Goal: Task Accomplishment & Management: Use online tool/utility

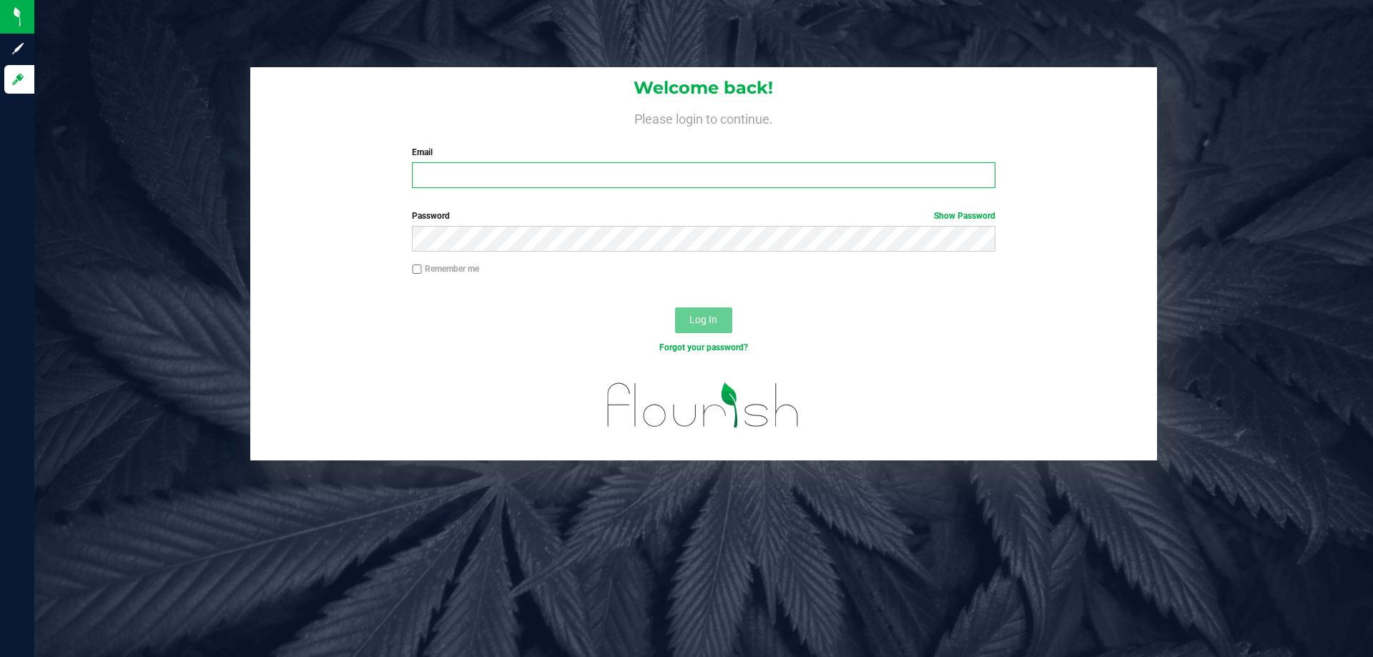
click at [493, 170] on input "Email" at bounding box center [703, 175] width 583 height 26
type input "edodich@liveparallel.com"
click at [675, 307] on button "Log In" at bounding box center [703, 320] width 57 height 26
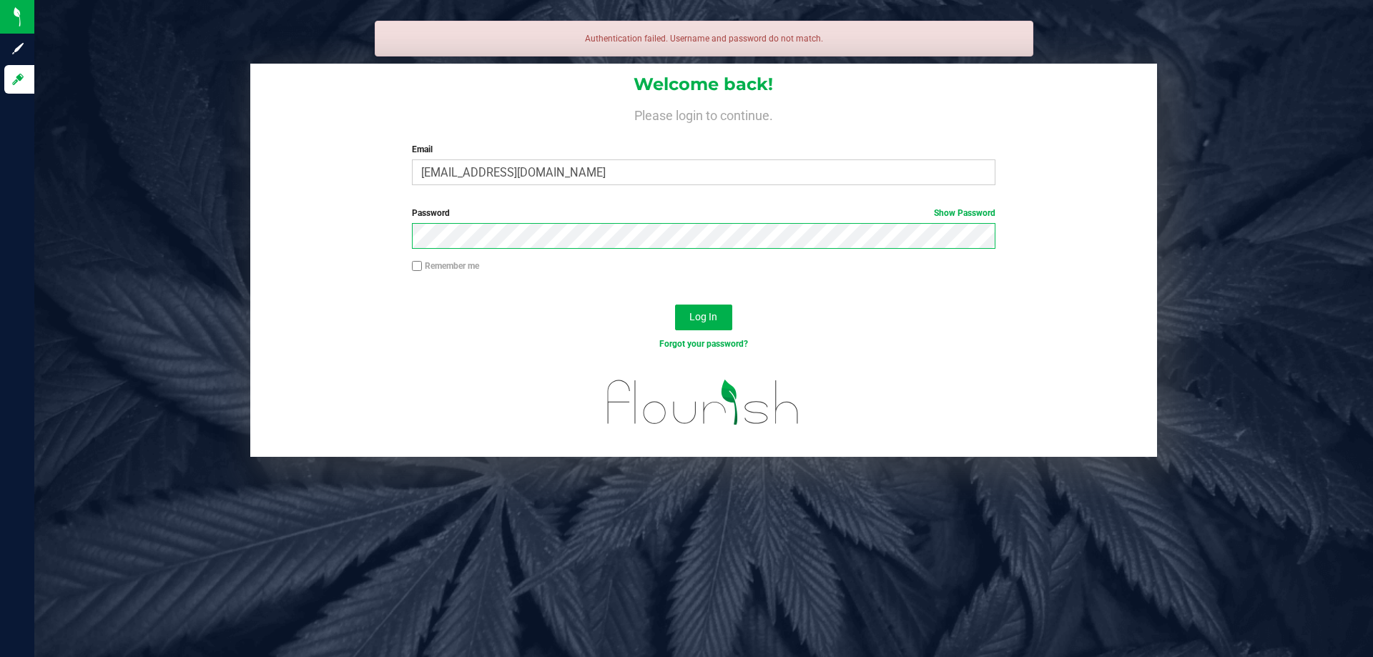
click at [675, 305] on button "Log In" at bounding box center [703, 318] width 57 height 26
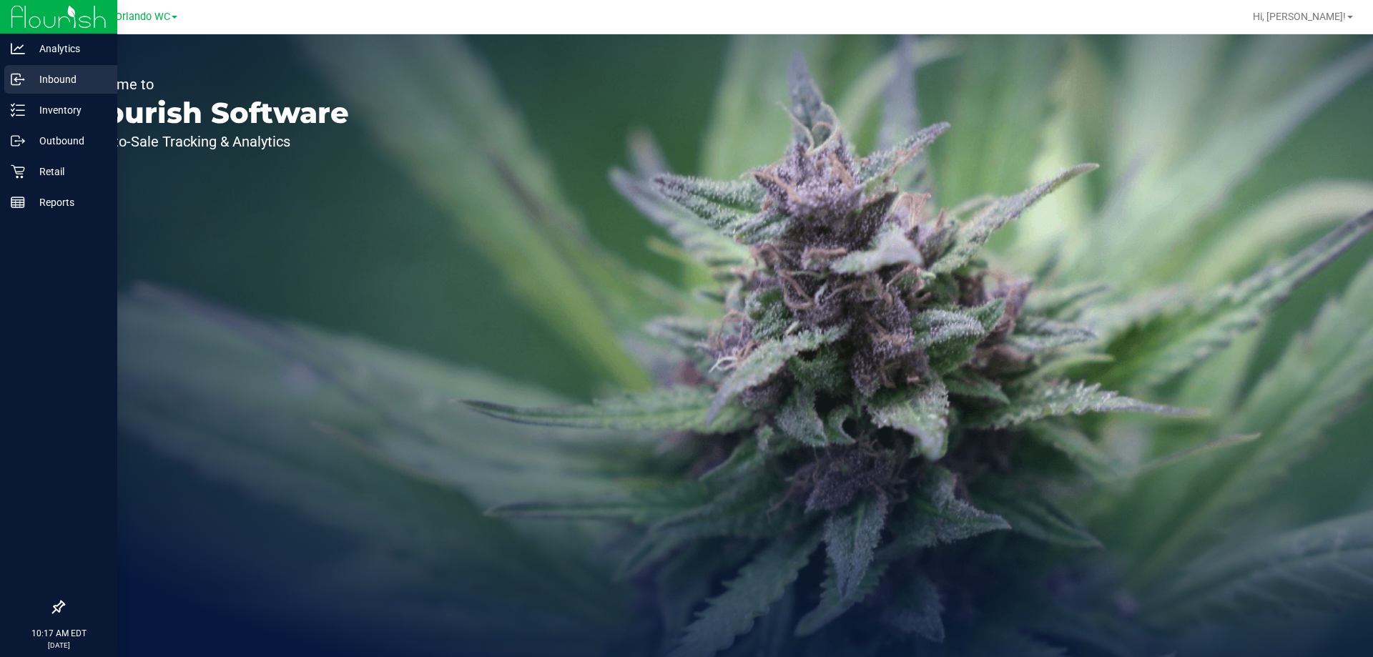
click at [23, 87] on div "Inbound" at bounding box center [60, 79] width 113 height 29
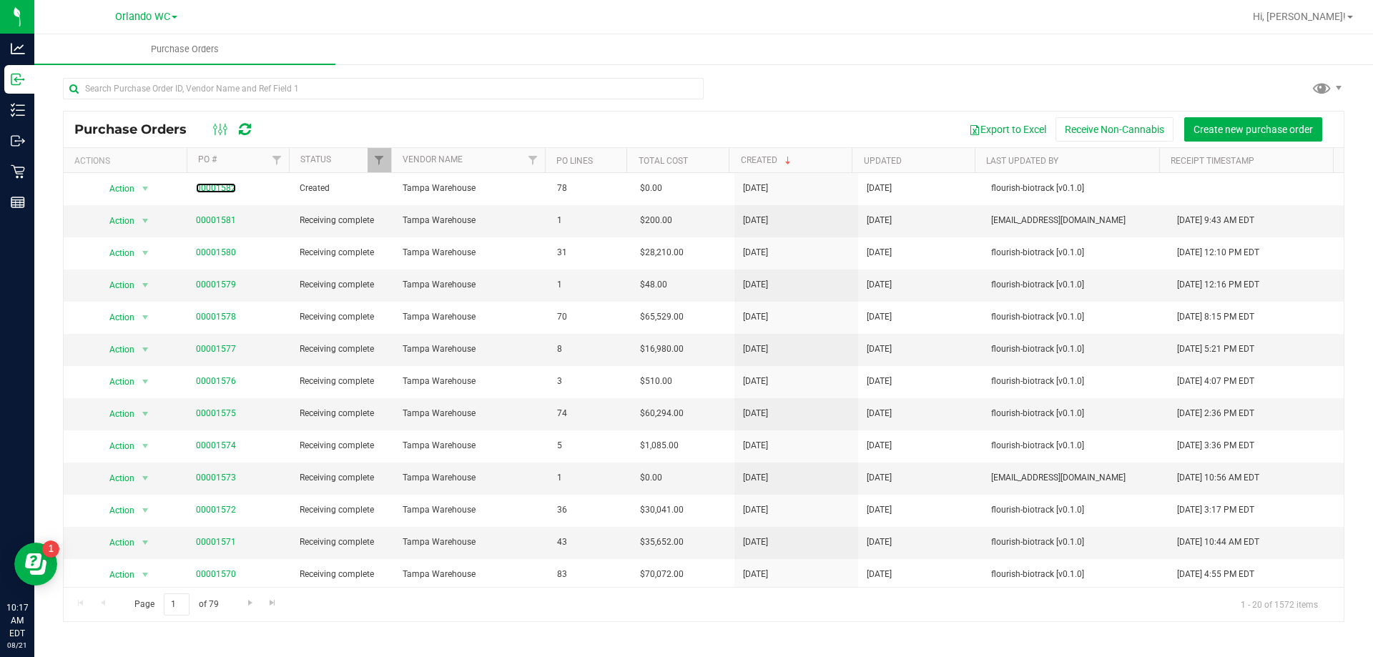
click at [202, 187] on link "00001582" at bounding box center [216, 188] width 40 height 10
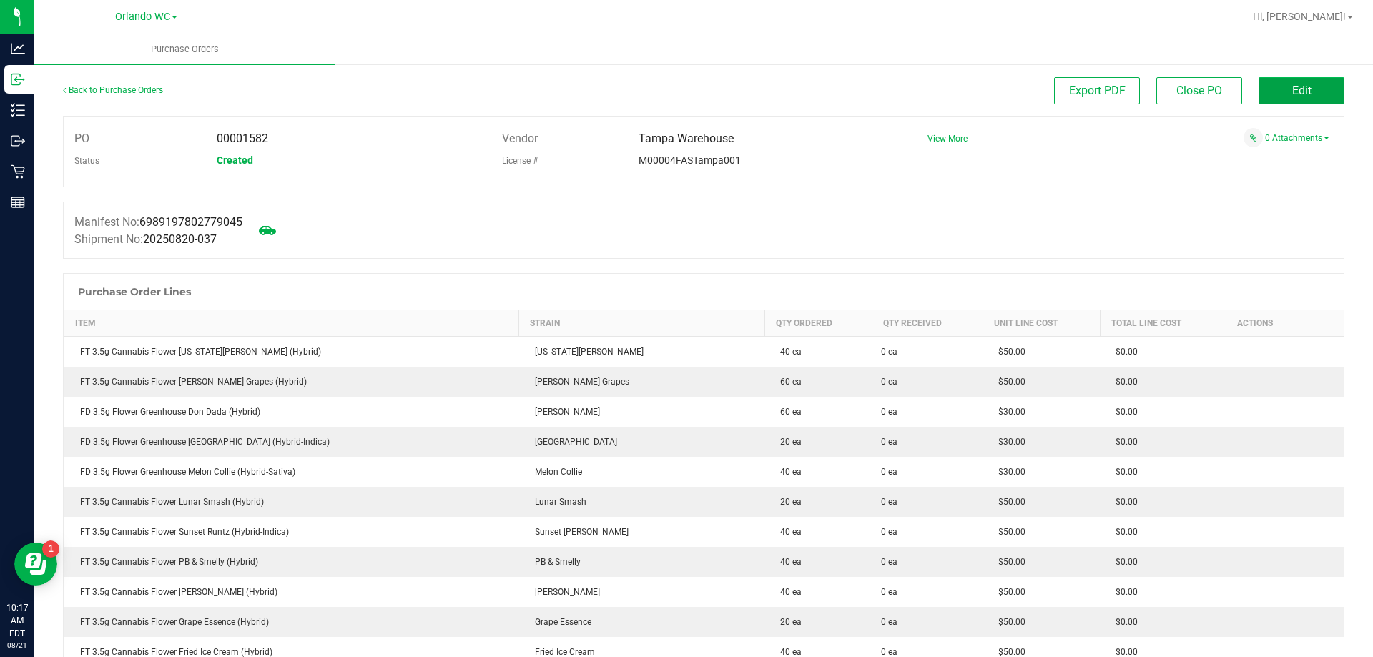
click at [1276, 99] on button "Edit" at bounding box center [1301, 90] width 86 height 27
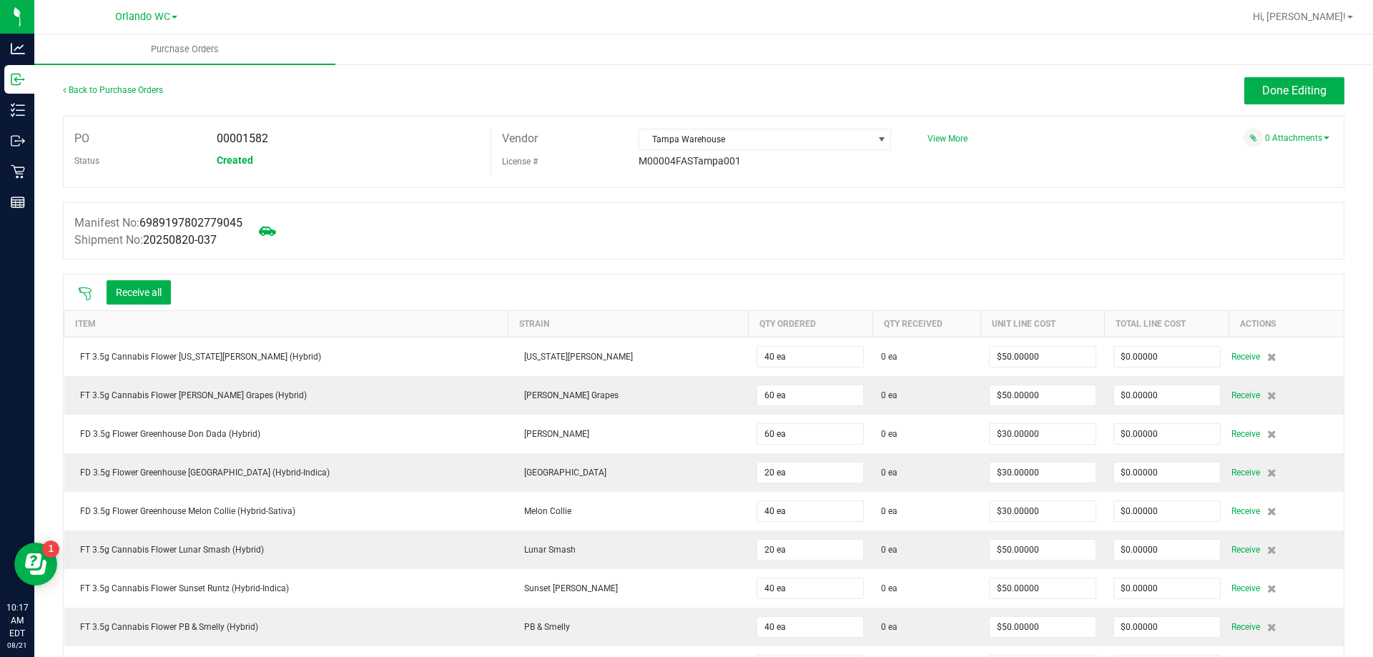
click at [81, 292] on icon at bounding box center [85, 294] width 14 height 14
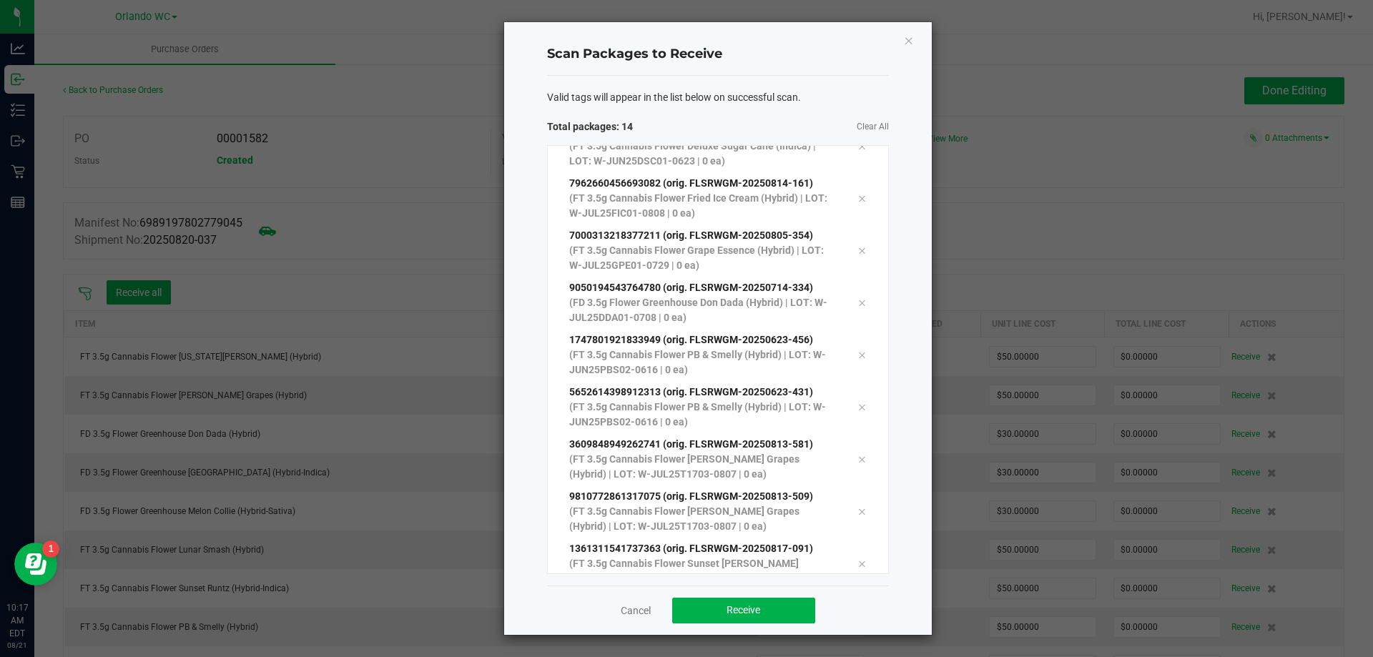
scroll to position [287, 0]
click at [733, 601] on button "Receive" at bounding box center [743, 611] width 143 height 26
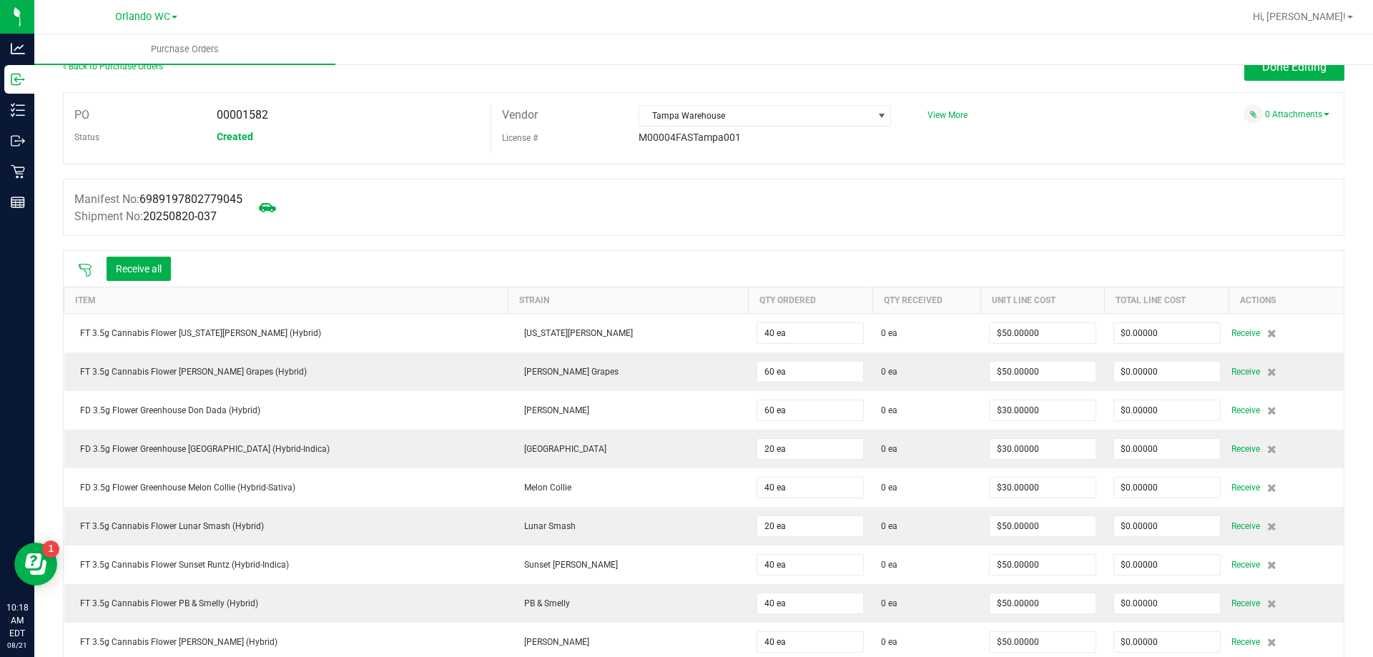
scroll to position [0, 0]
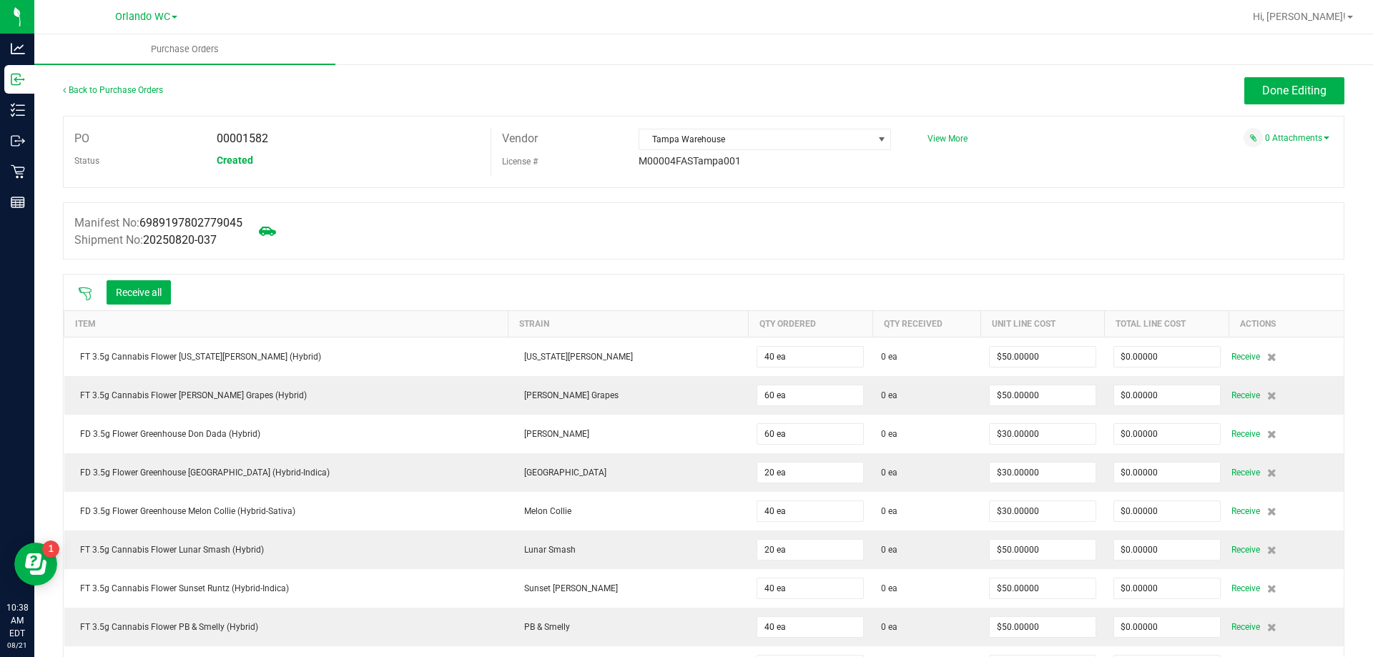
click at [84, 295] on icon at bounding box center [85, 294] width 14 height 14
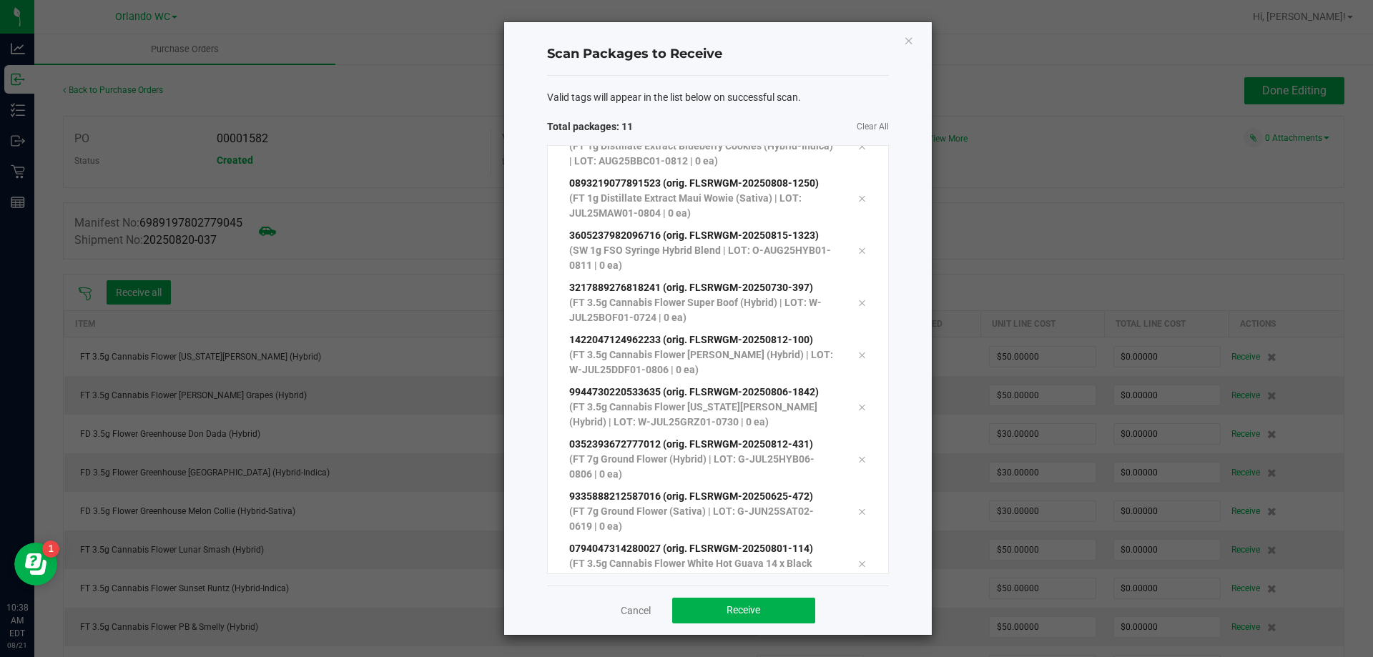
scroll to position [130, 0]
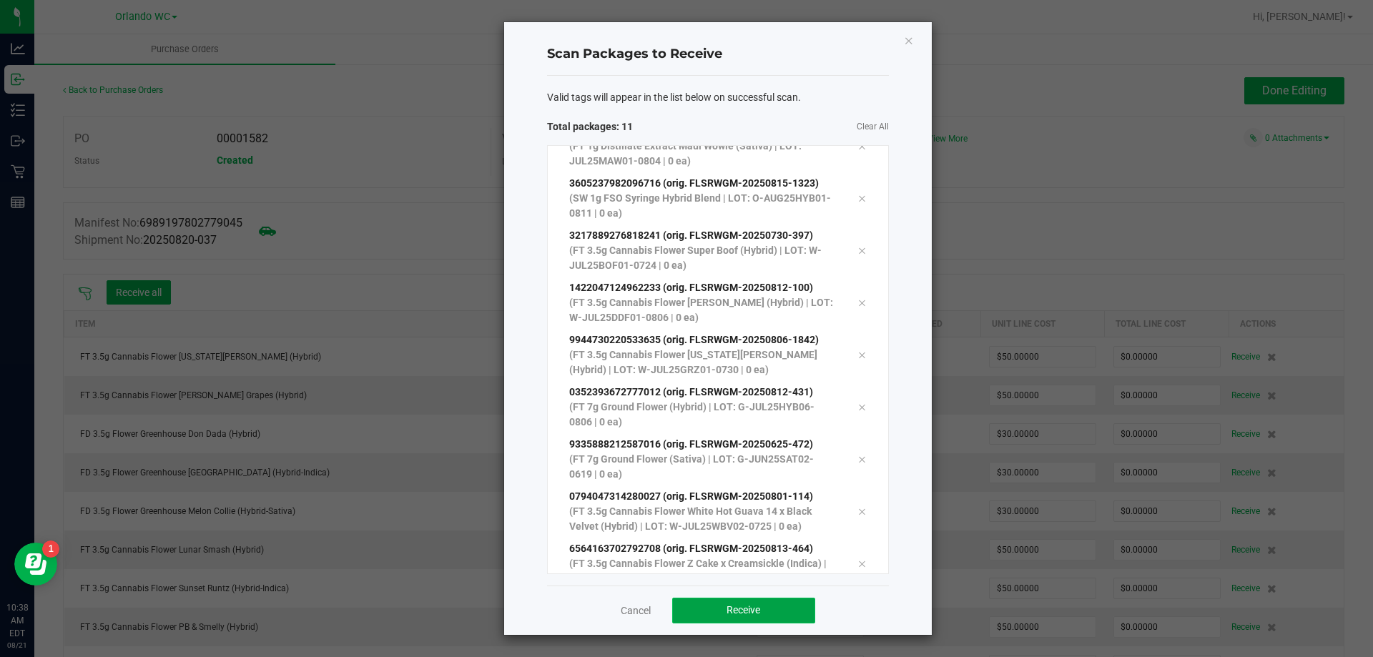
click at [713, 603] on button "Receive" at bounding box center [743, 611] width 143 height 26
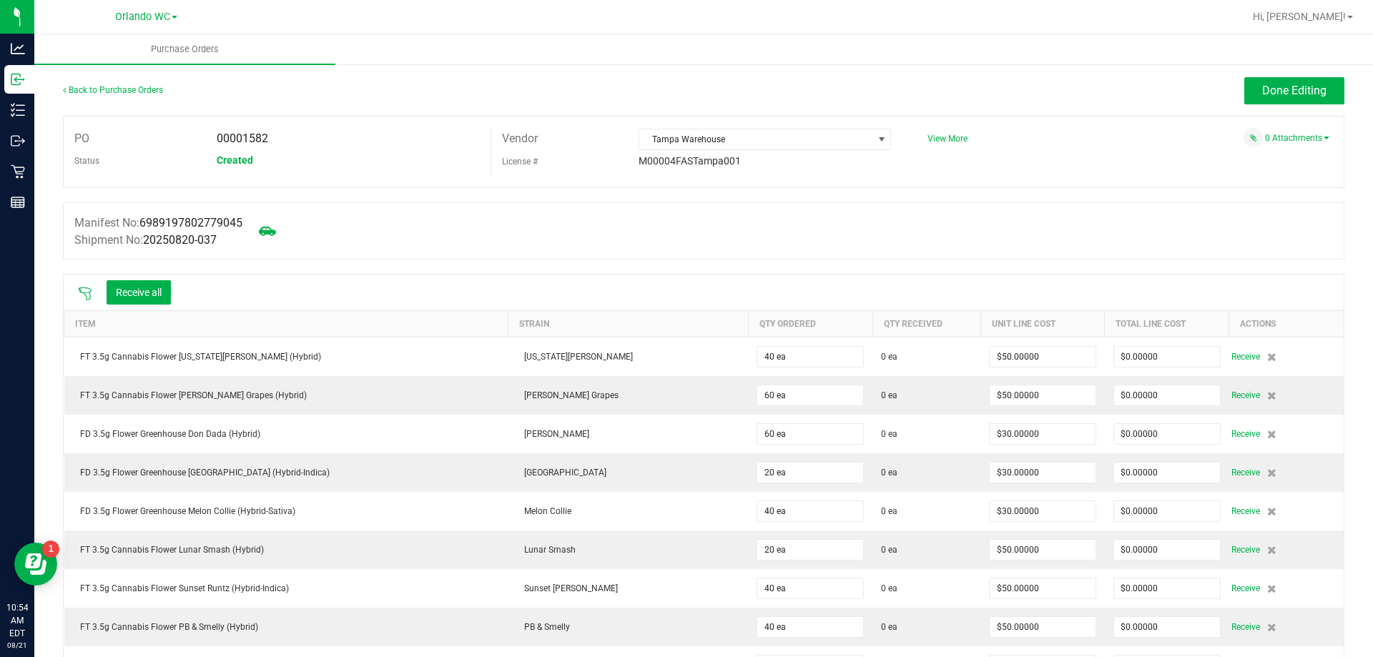
click at [82, 290] on icon at bounding box center [85, 294] width 14 height 14
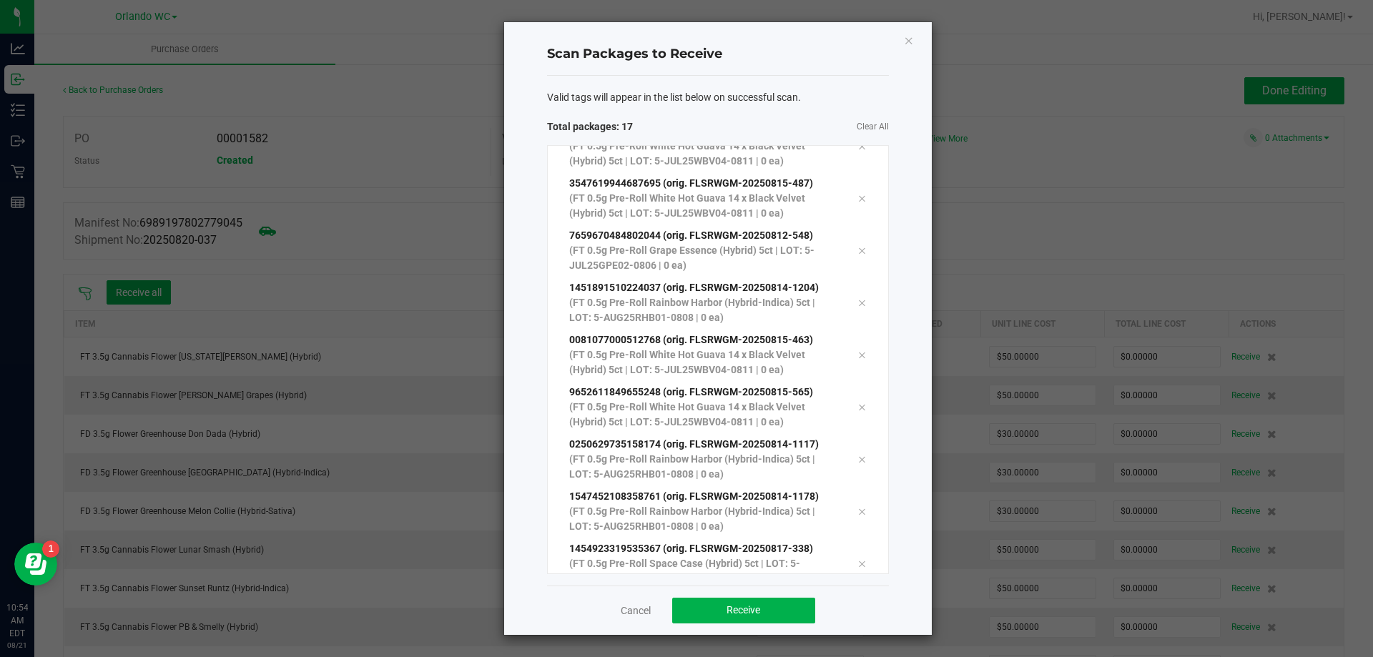
scroll to position [496, 0]
click at [749, 606] on span "Receive" at bounding box center [743, 609] width 34 height 11
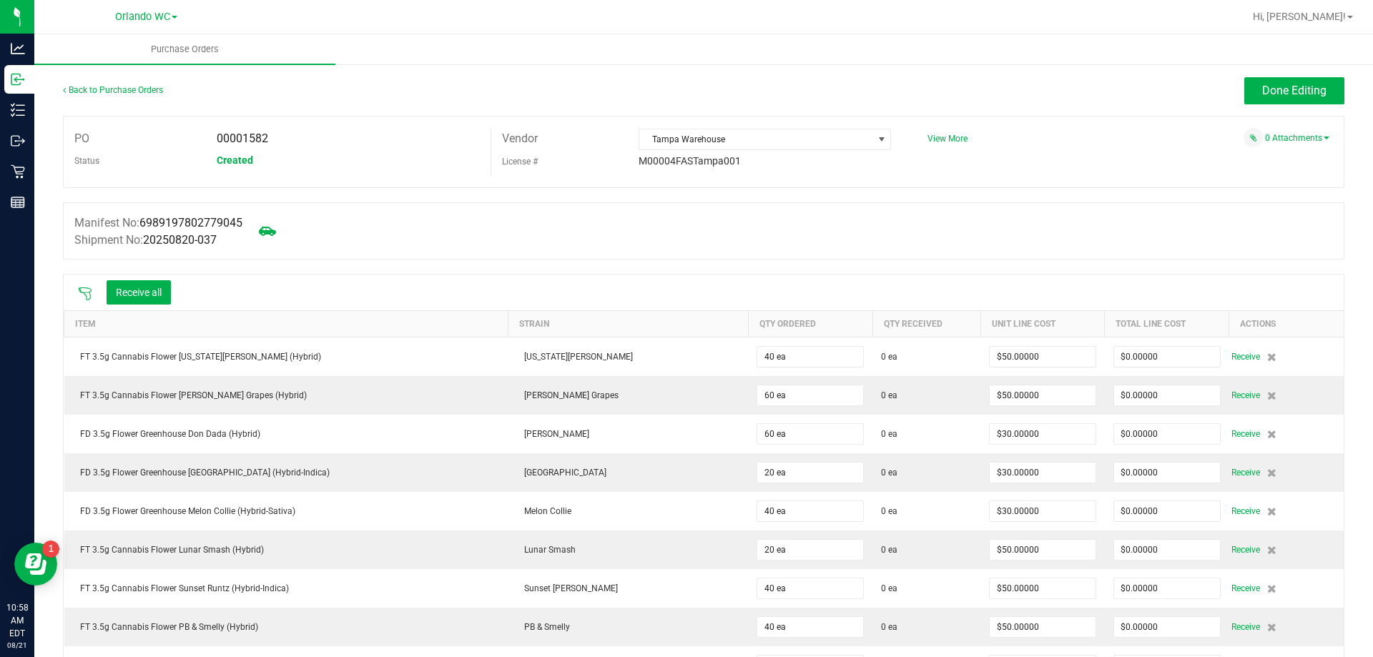
click at [79, 289] on icon at bounding box center [85, 294] width 14 height 14
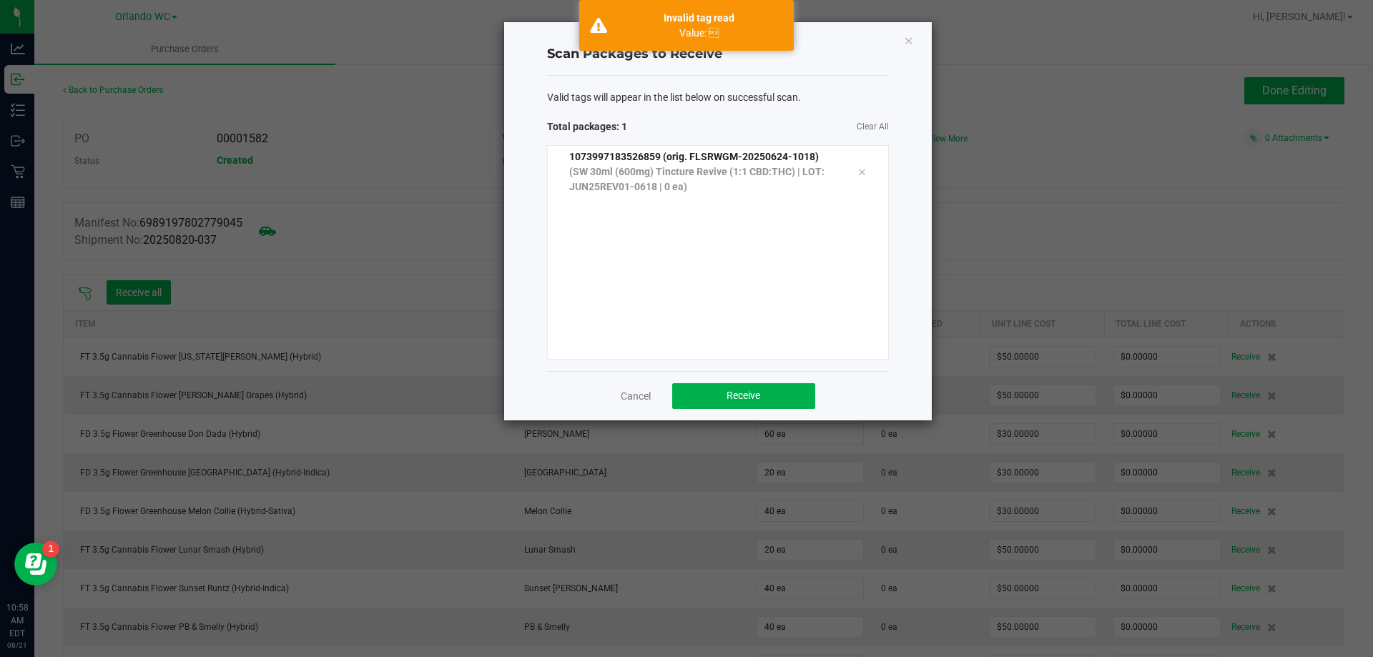
click at [858, 223] on div "1073997183526859 (orig. FLSRWGM-20250624-1018) (SW 30ml (600mg) Tincture Revive…" at bounding box center [718, 252] width 342 height 215
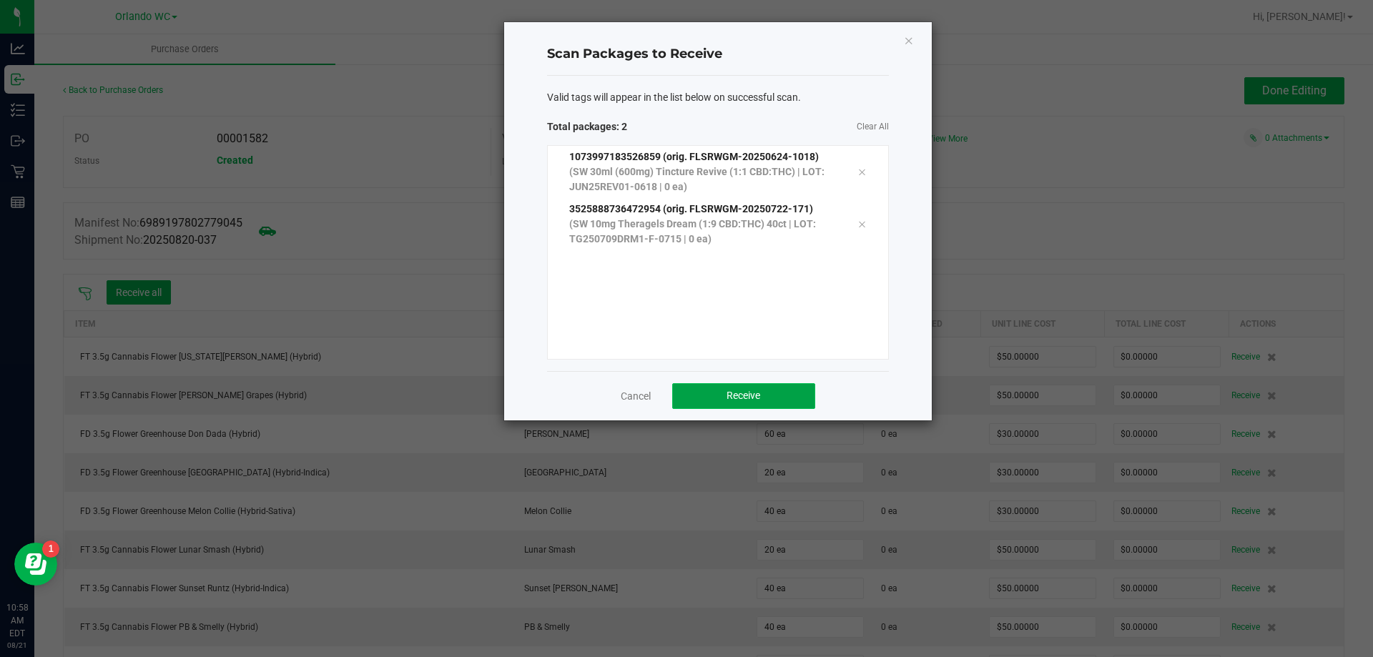
click at [789, 385] on button "Receive" at bounding box center [743, 396] width 143 height 26
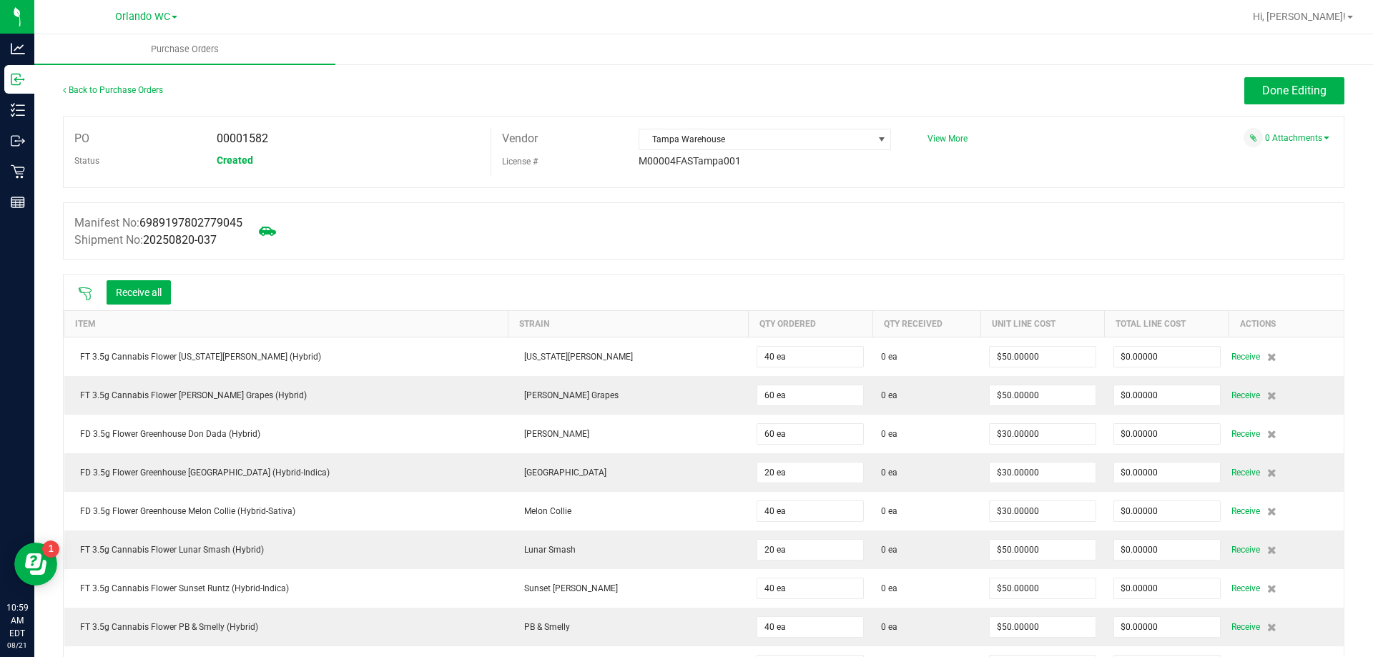
click at [85, 292] on icon at bounding box center [85, 293] width 13 height 13
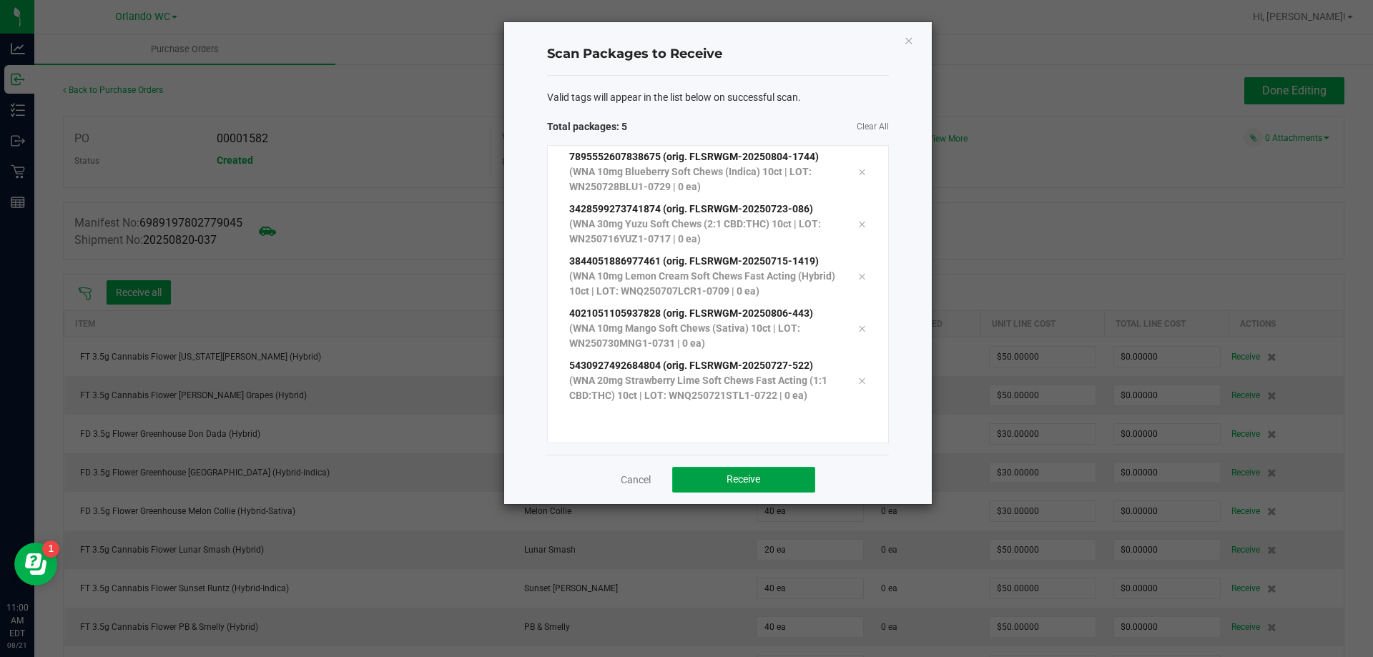
click at [732, 479] on span "Receive" at bounding box center [743, 478] width 34 height 11
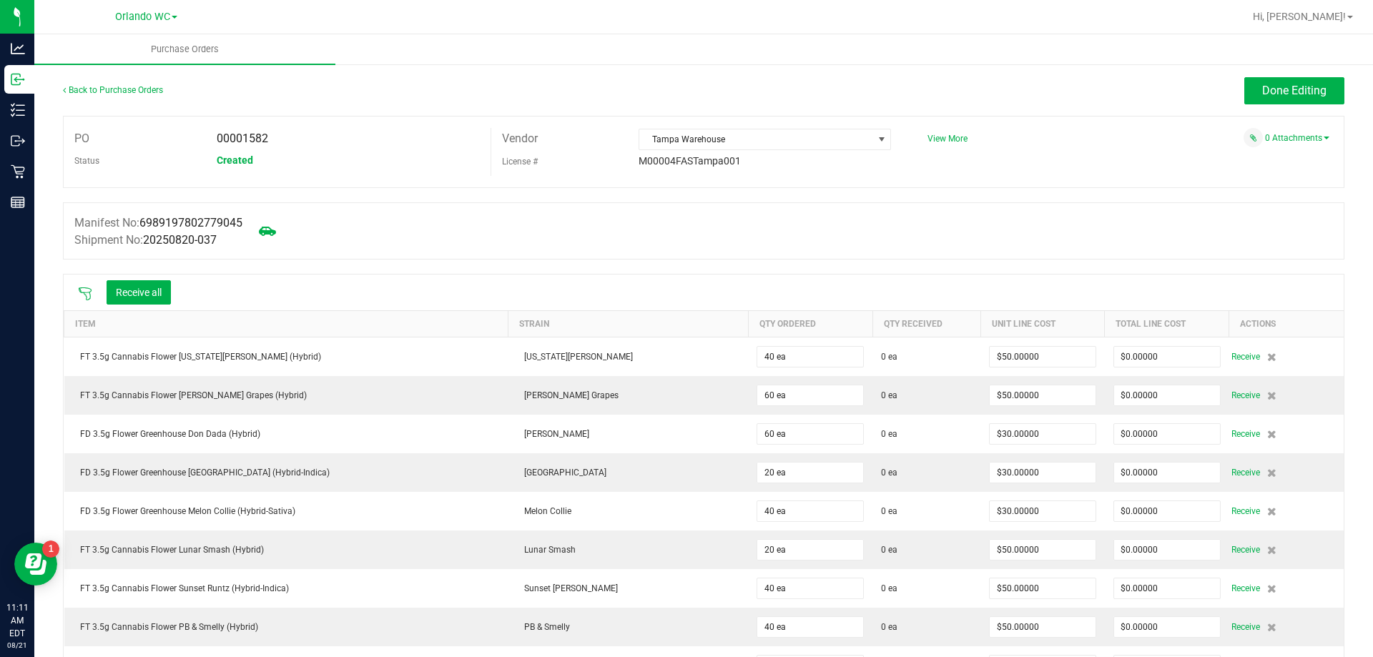
click at [84, 292] on icon at bounding box center [85, 293] width 13 height 13
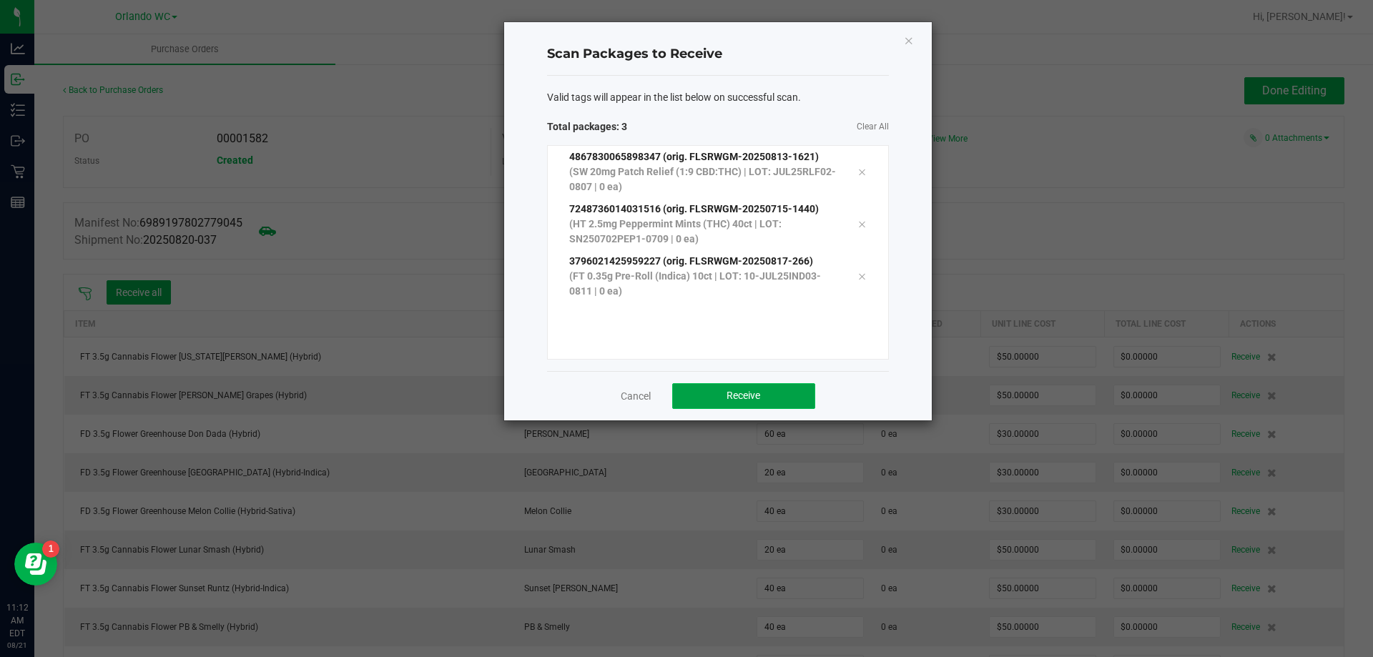
click at [782, 402] on button "Receive" at bounding box center [743, 396] width 143 height 26
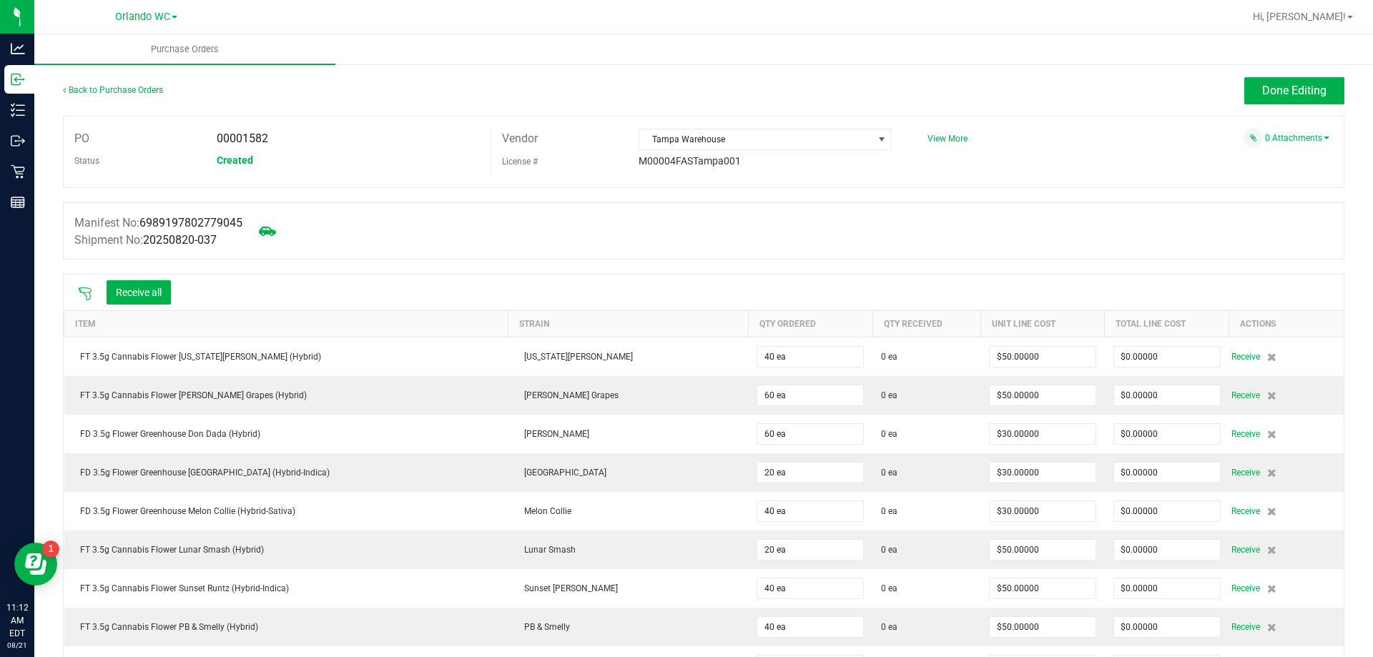
click at [85, 290] on icon at bounding box center [85, 294] width 14 height 14
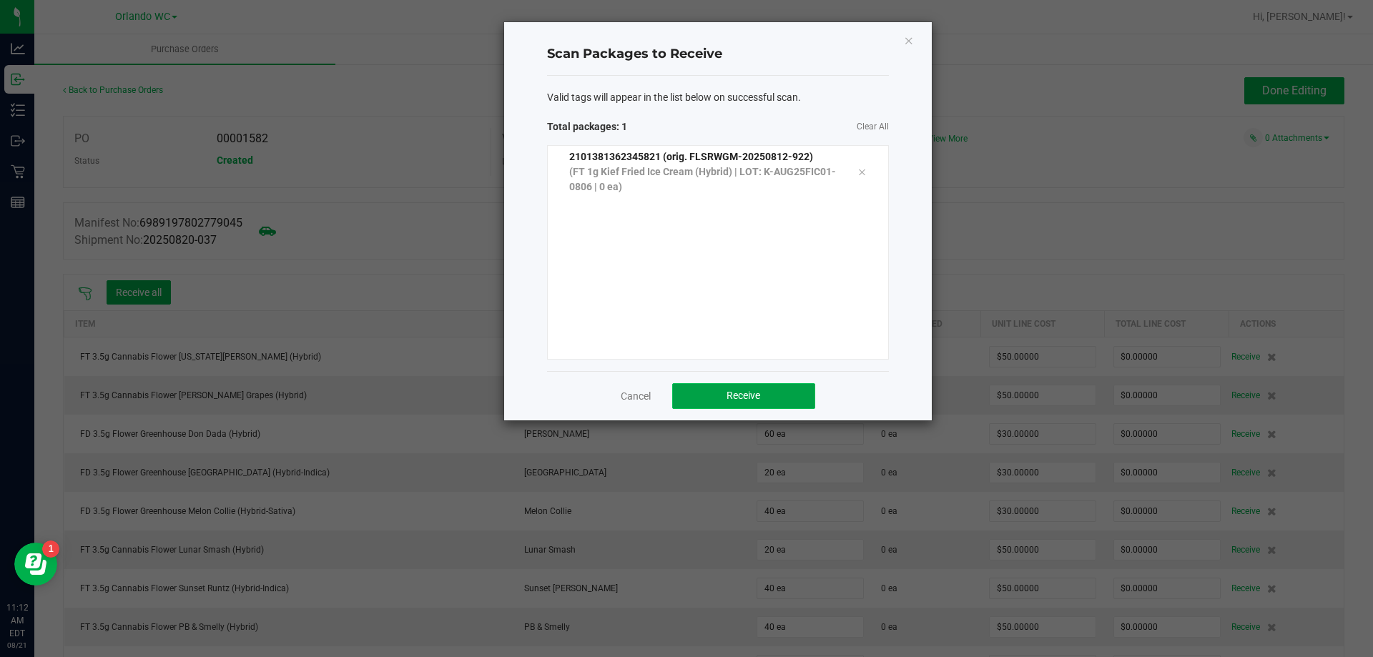
click at [783, 395] on button "Receive" at bounding box center [743, 396] width 143 height 26
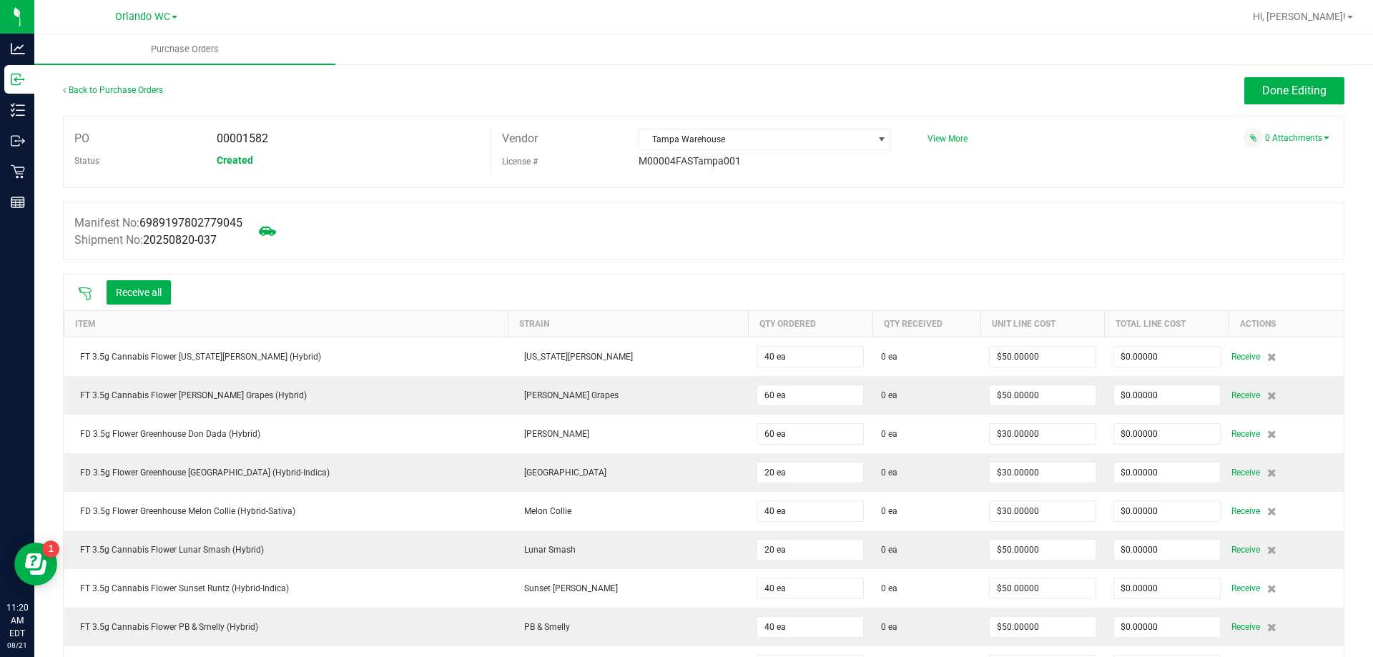
click at [84, 293] on icon at bounding box center [85, 294] width 14 height 14
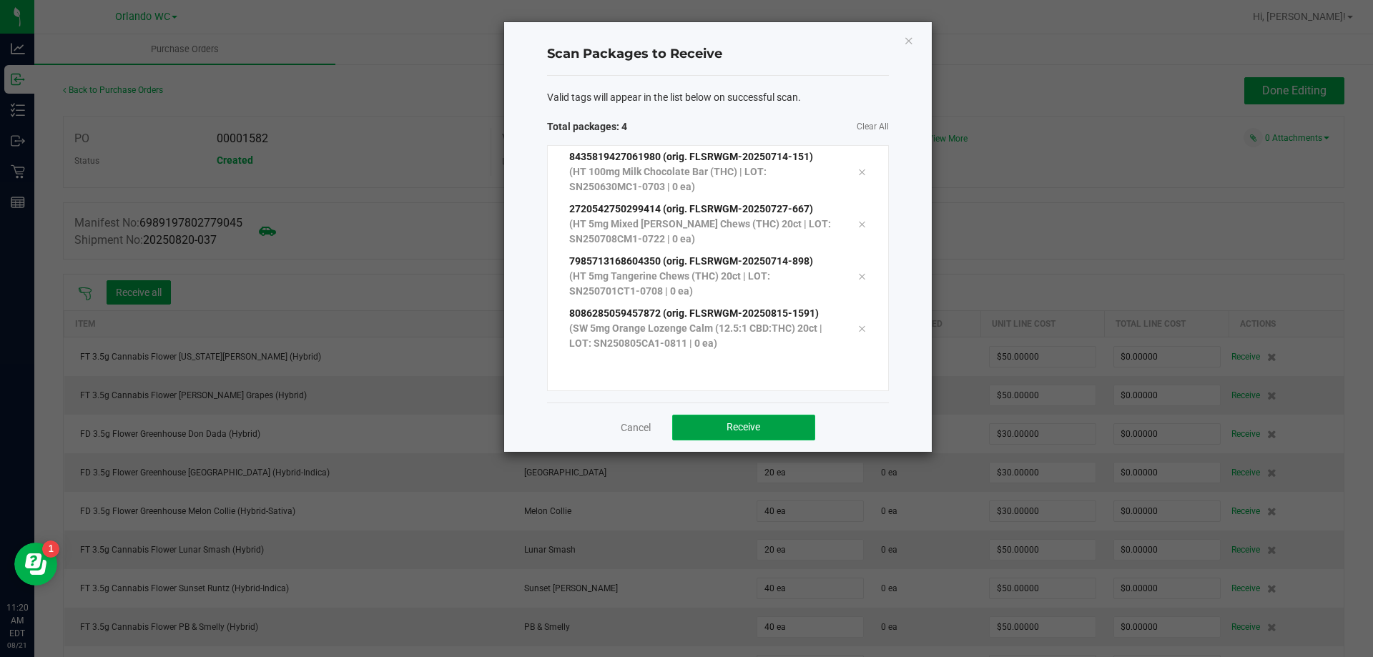
click at [736, 425] on span "Receive" at bounding box center [743, 426] width 34 height 11
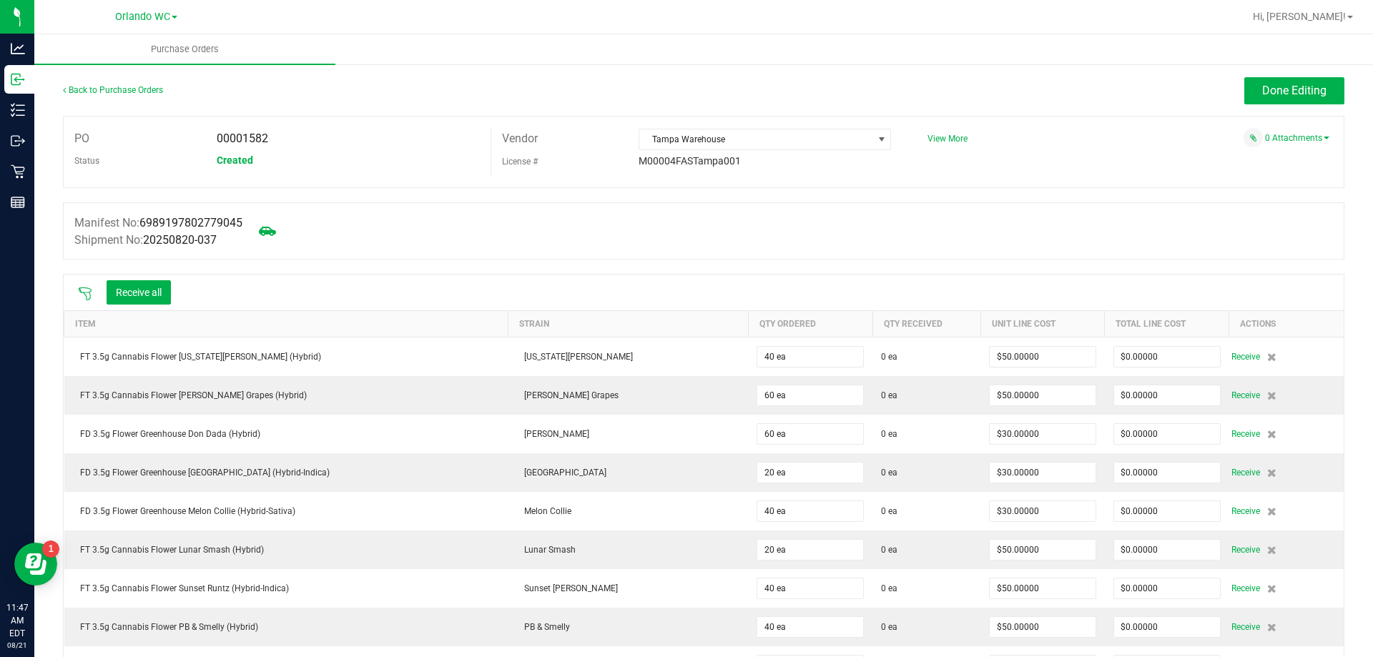
click at [83, 292] on icon at bounding box center [85, 294] width 14 height 14
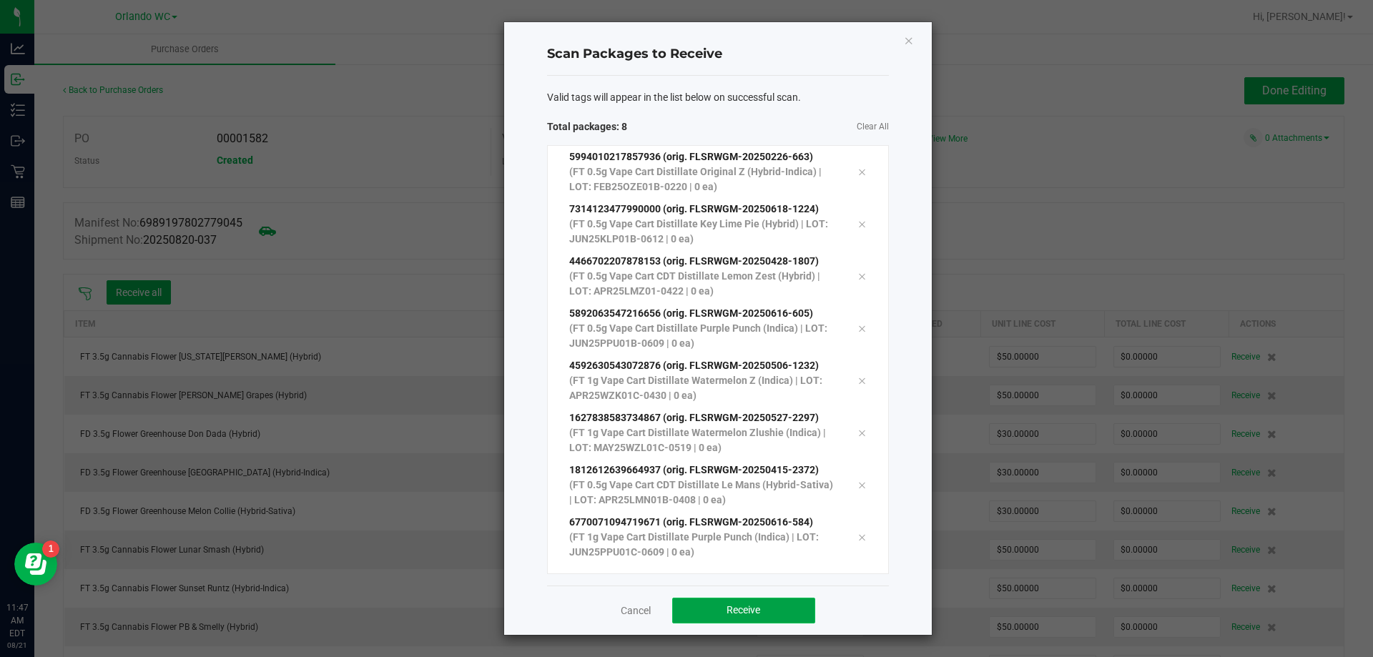
click at [754, 609] on span "Receive" at bounding box center [743, 609] width 34 height 11
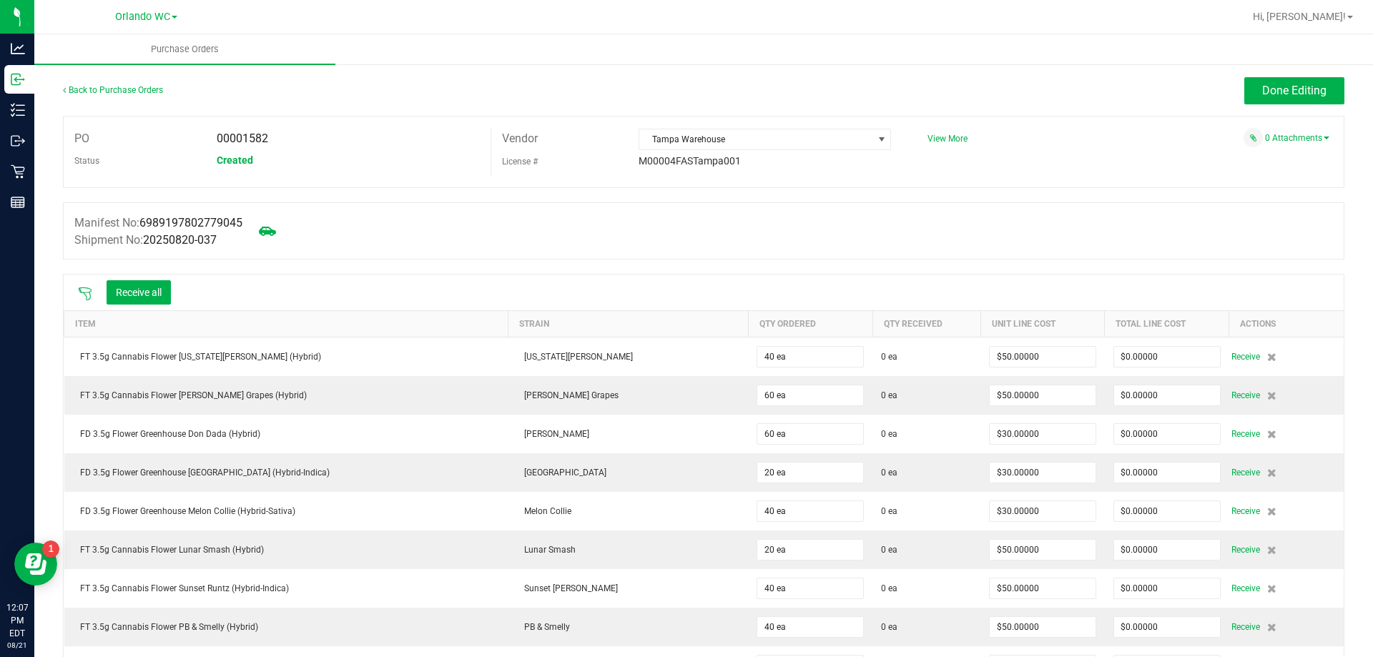
click at [84, 293] on icon at bounding box center [85, 294] width 14 height 14
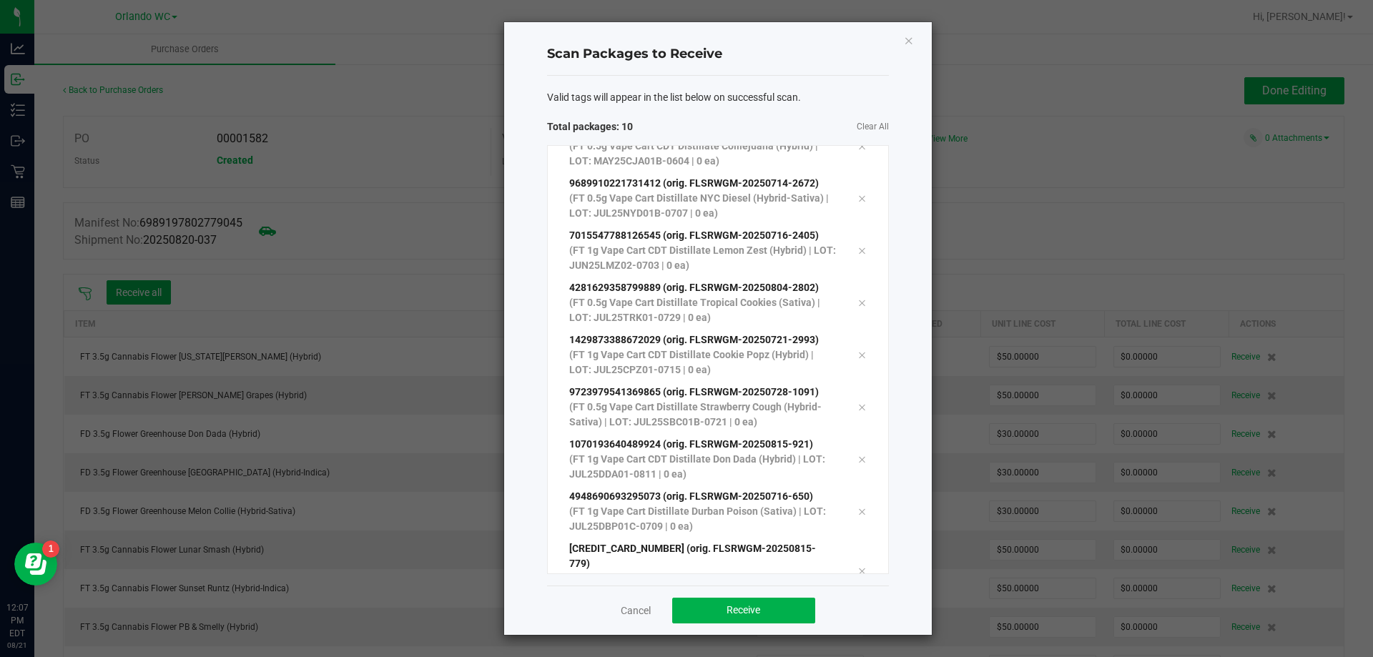
scroll to position [78, 0]
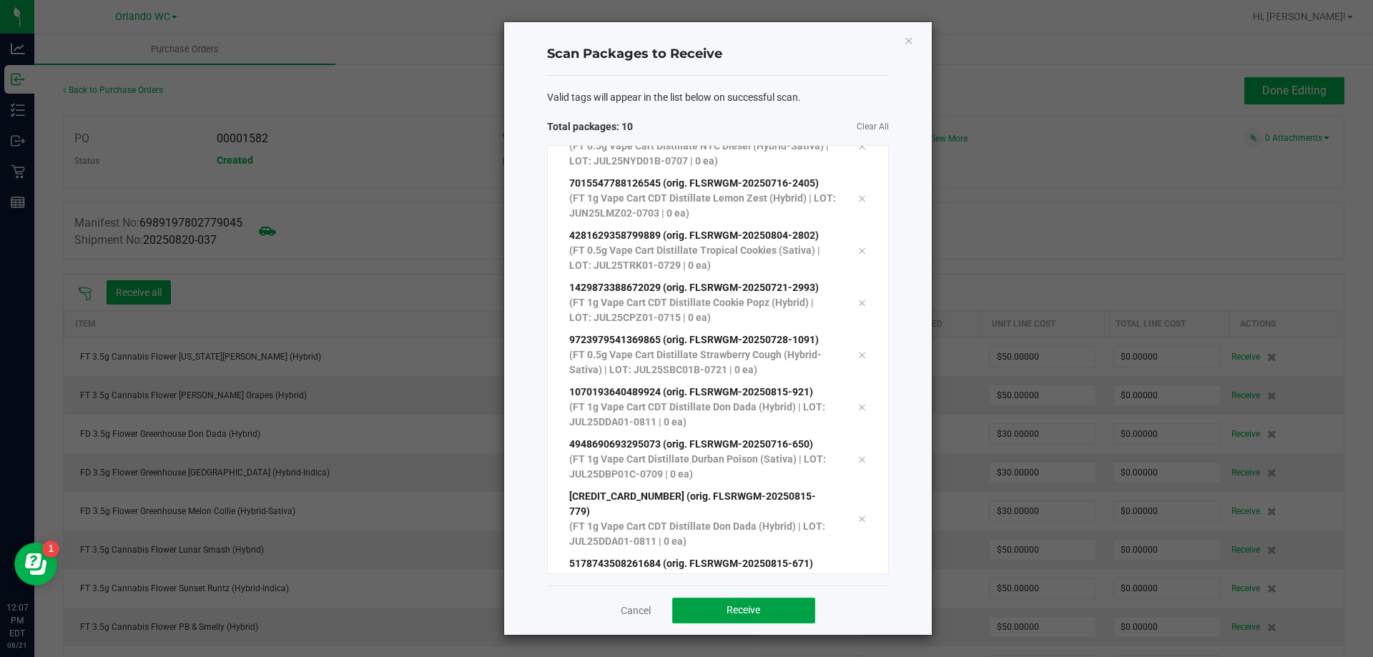
click at [716, 618] on button "Receive" at bounding box center [743, 611] width 143 height 26
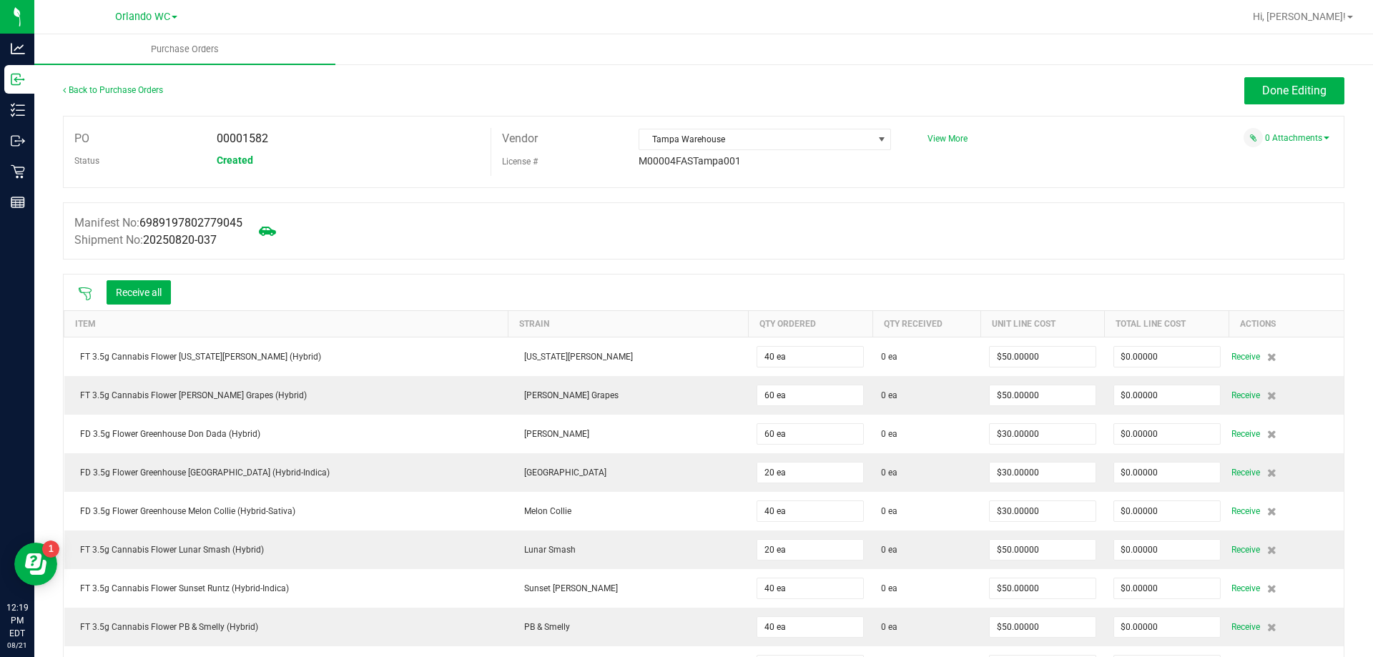
click at [80, 295] on icon at bounding box center [85, 294] width 14 height 14
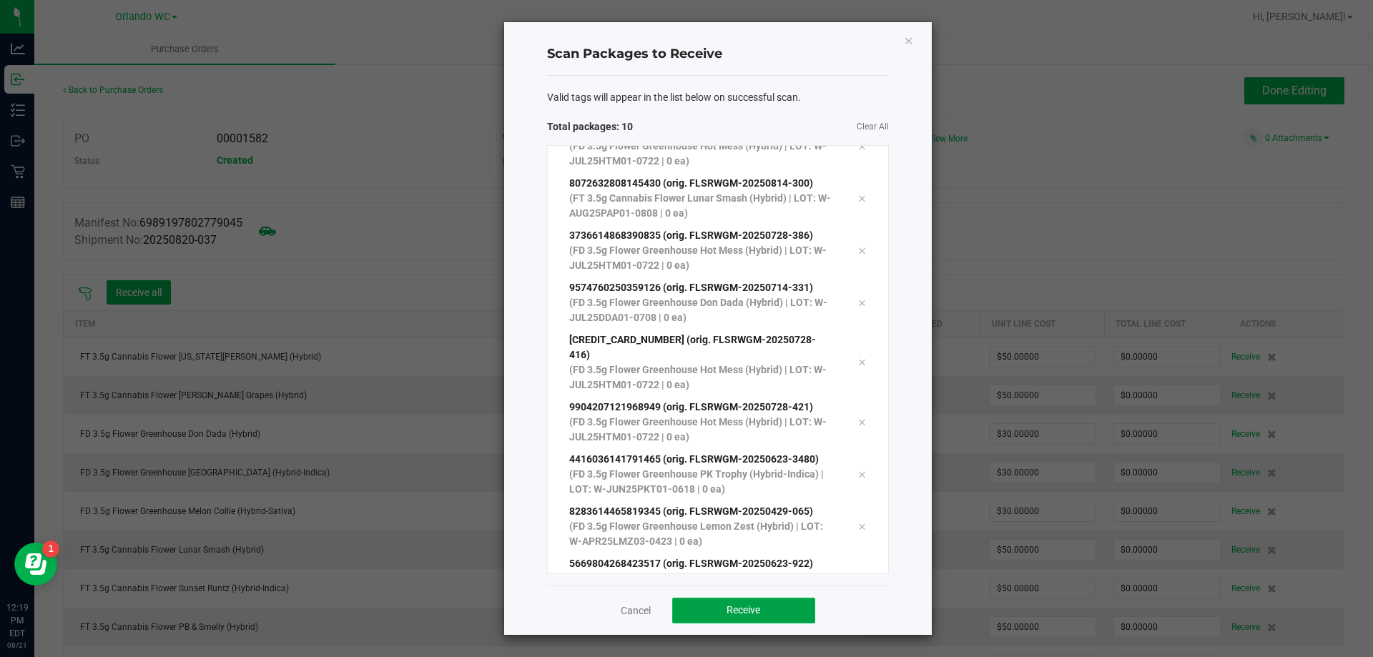
click at [769, 621] on button "Receive" at bounding box center [743, 611] width 143 height 26
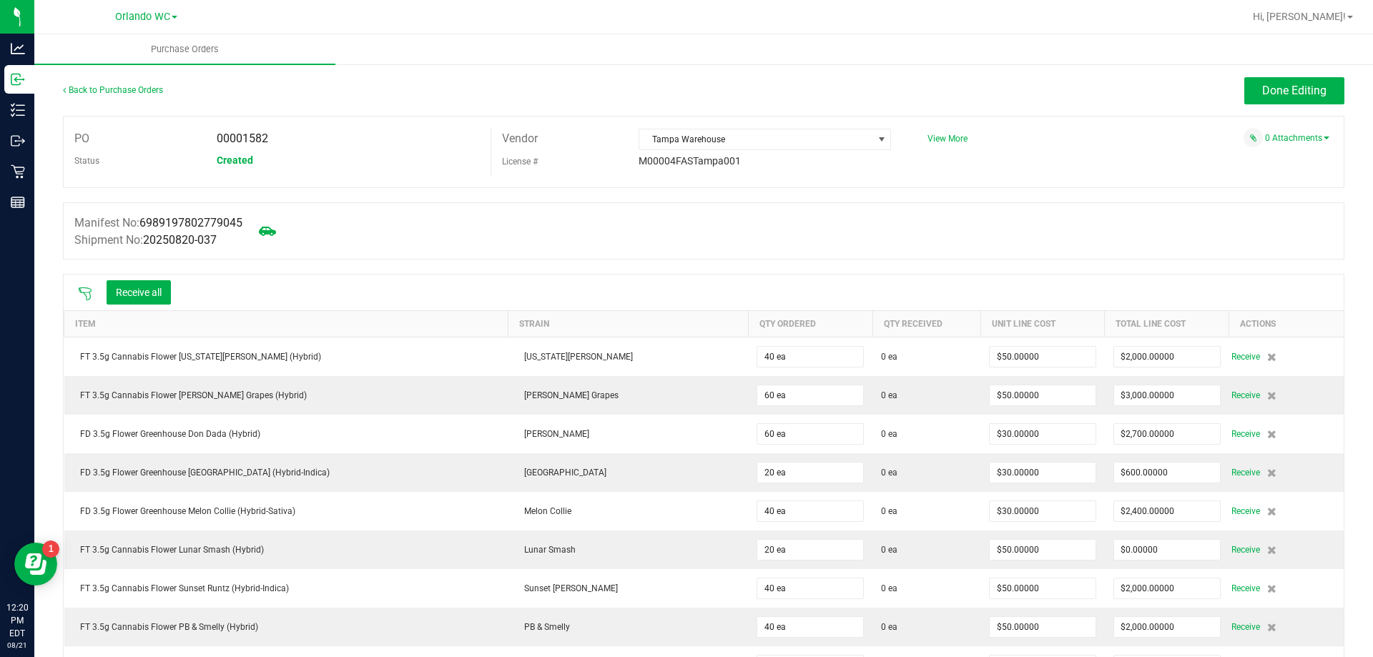
click at [85, 288] on icon at bounding box center [85, 294] width 14 height 14
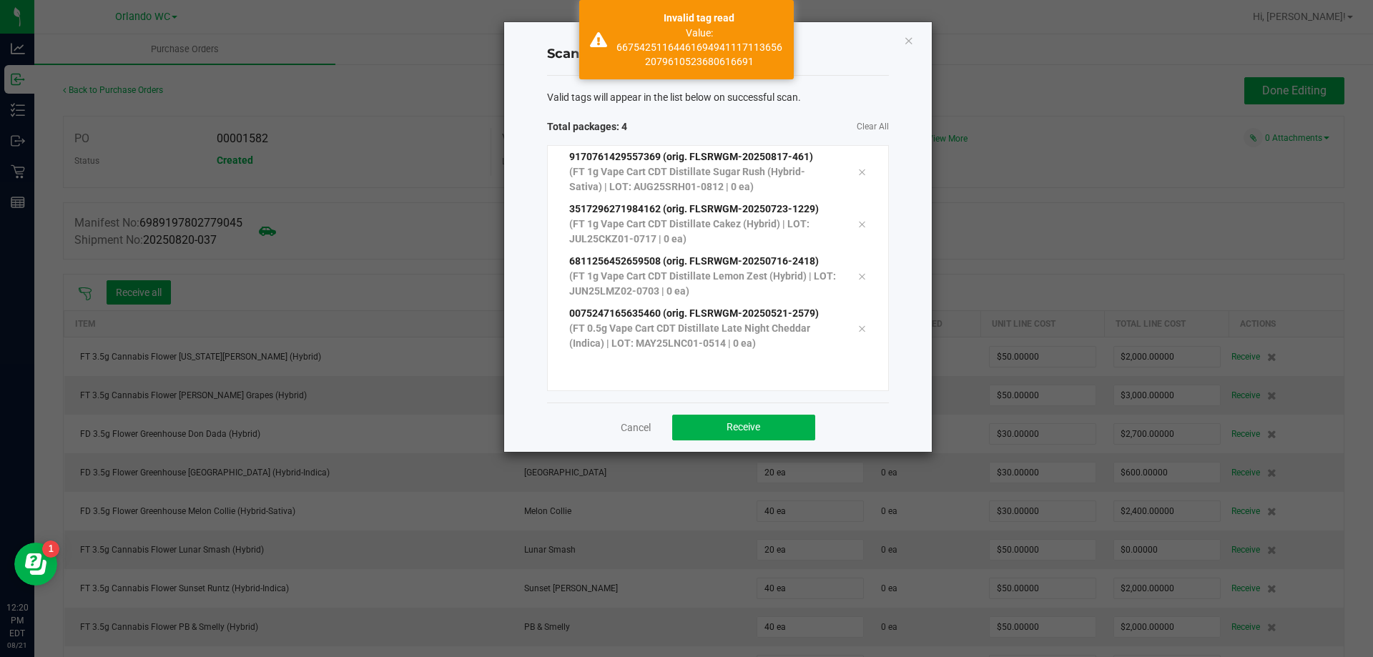
click at [627, 144] on div "Value: 00544082342120317106186051032386" at bounding box center [699, 130] width 168 height 43
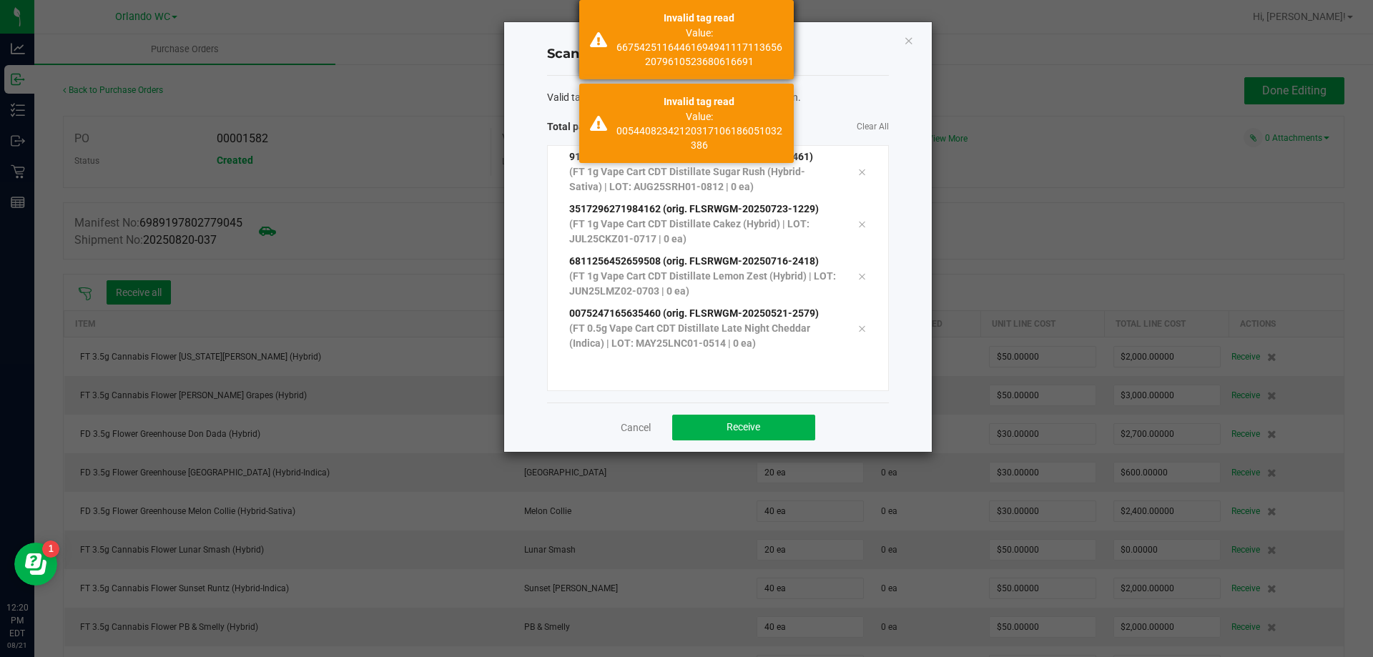
click at [617, 28] on div "Value: 667542511644616949411171136562079610523680616691" at bounding box center [699, 47] width 168 height 43
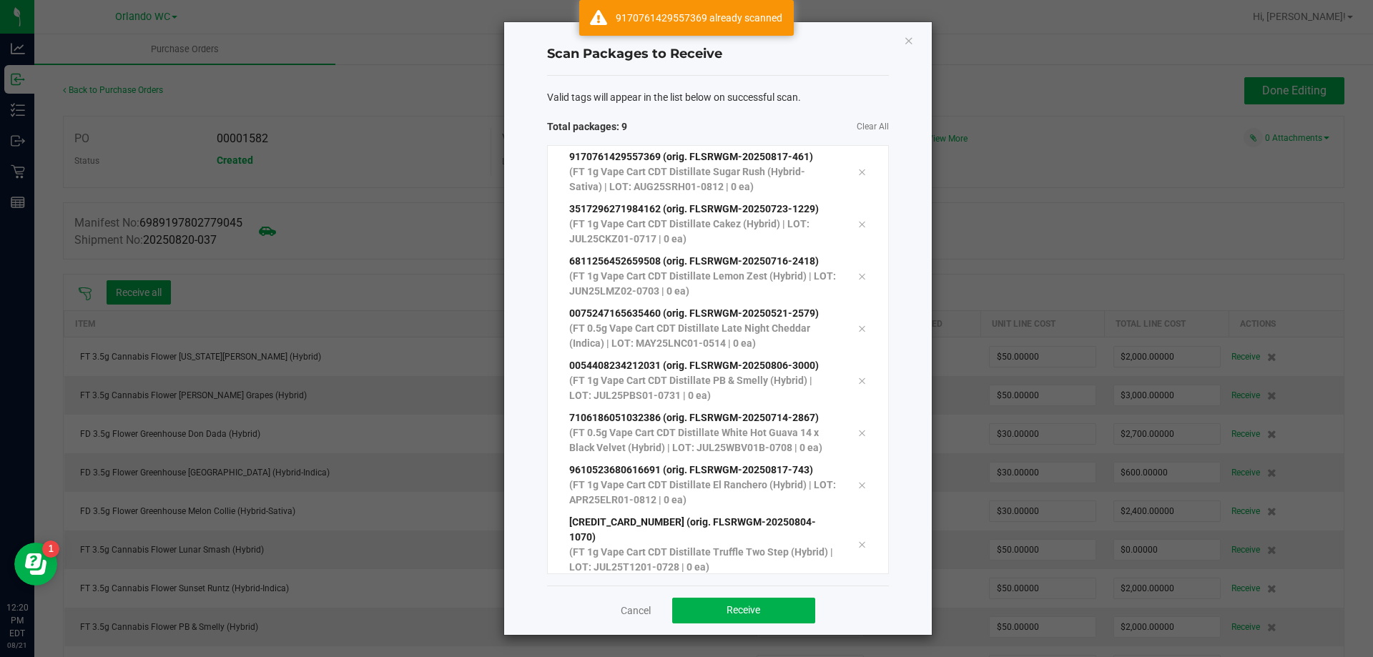
scroll to position [26, 0]
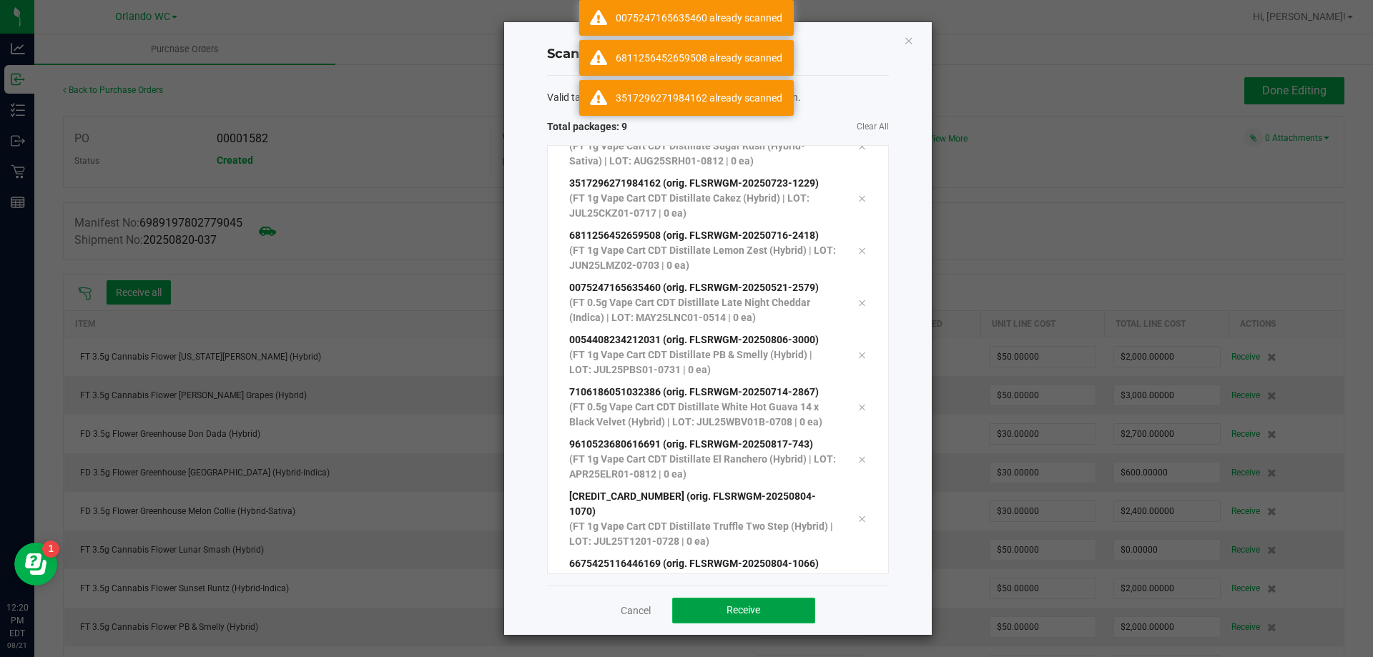
click at [726, 598] on button "Receive" at bounding box center [743, 611] width 143 height 26
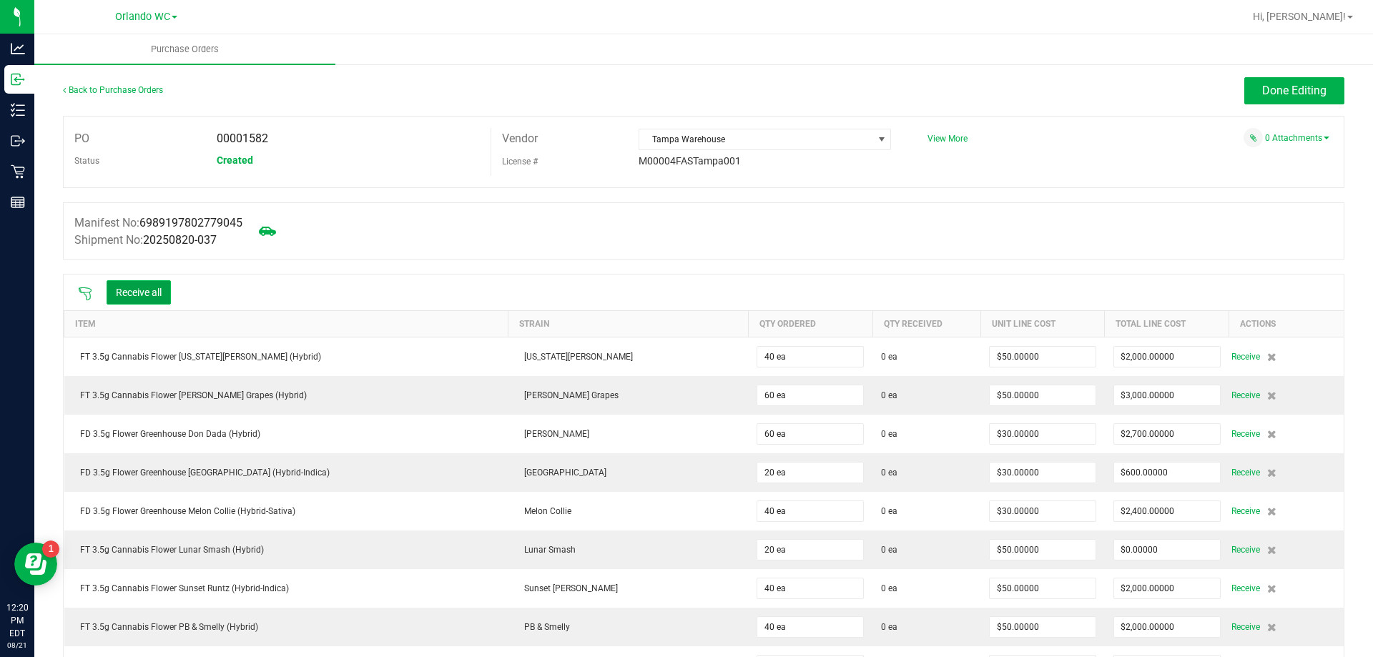
click at [162, 298] on button "Receive all" at bounding box center [139, 292] width 64 height 24
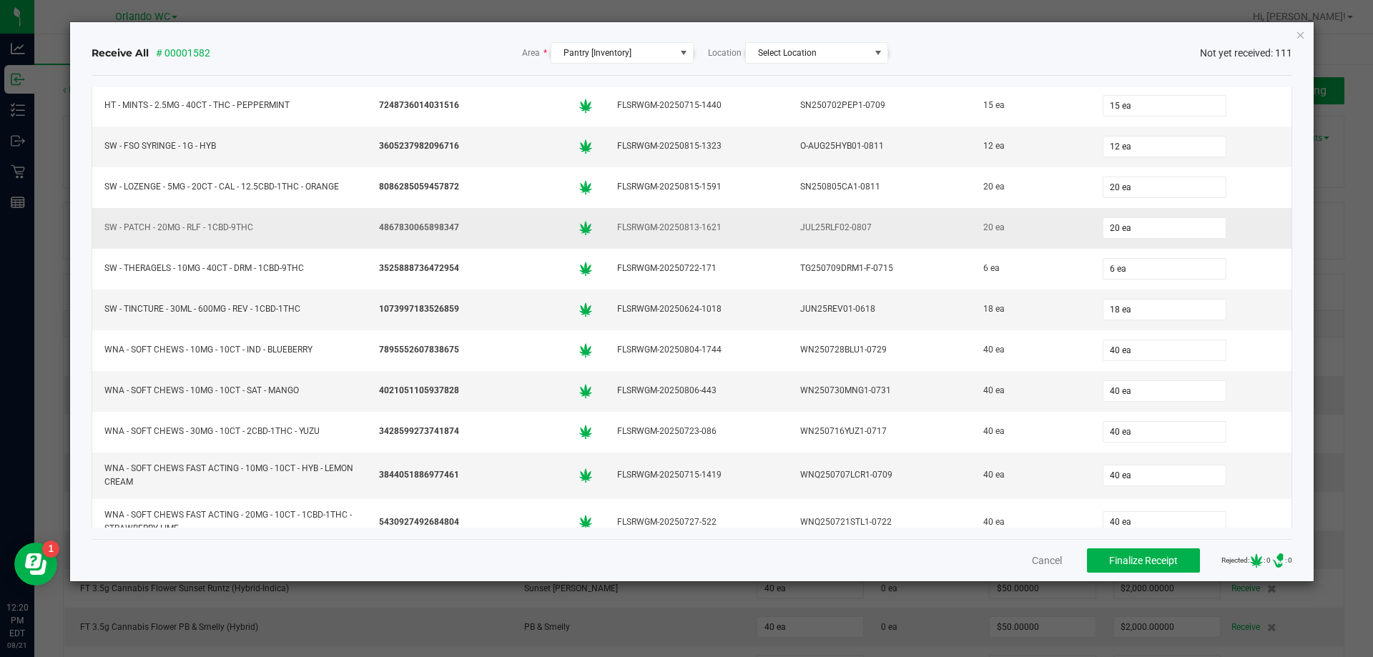
scroll to position [4128, 0]
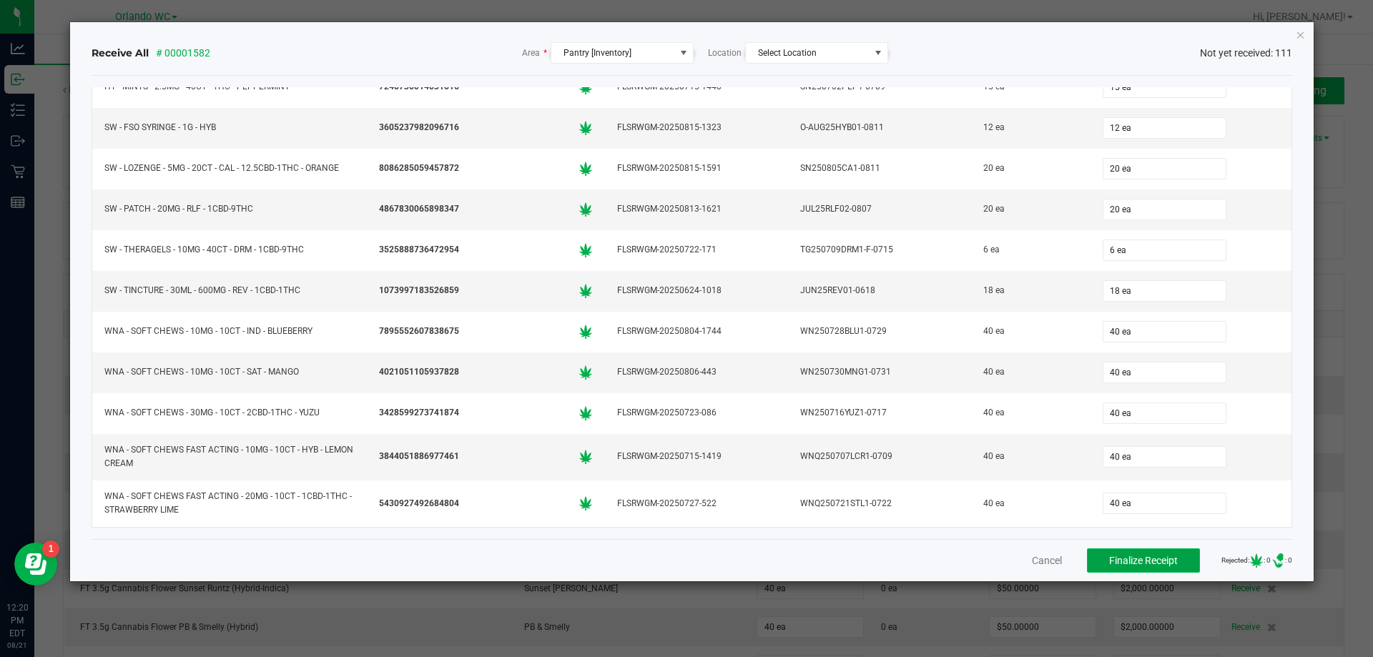
click at [1138, 551] on button "Finalize Receipt" at bounding box center [1143, 560] width 113 height 24
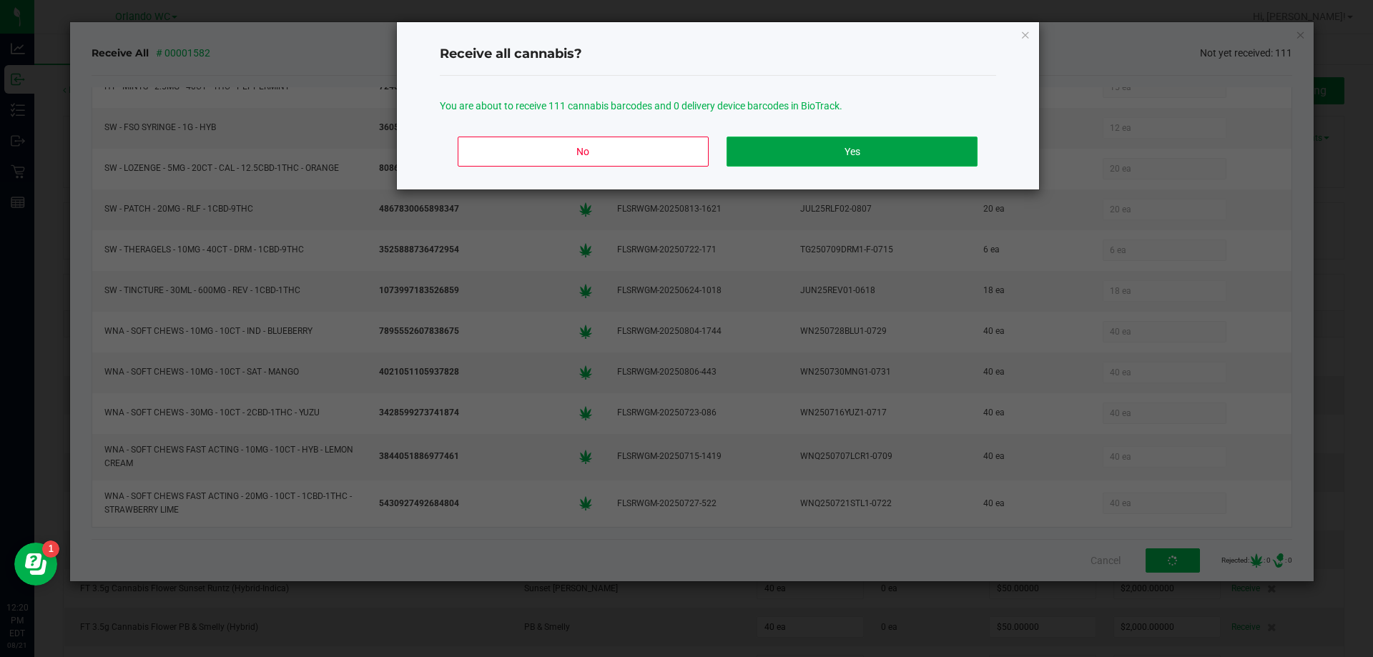
click at [772, 139] on button "Yes" at bounding box center [851, 152] width 250 height 30
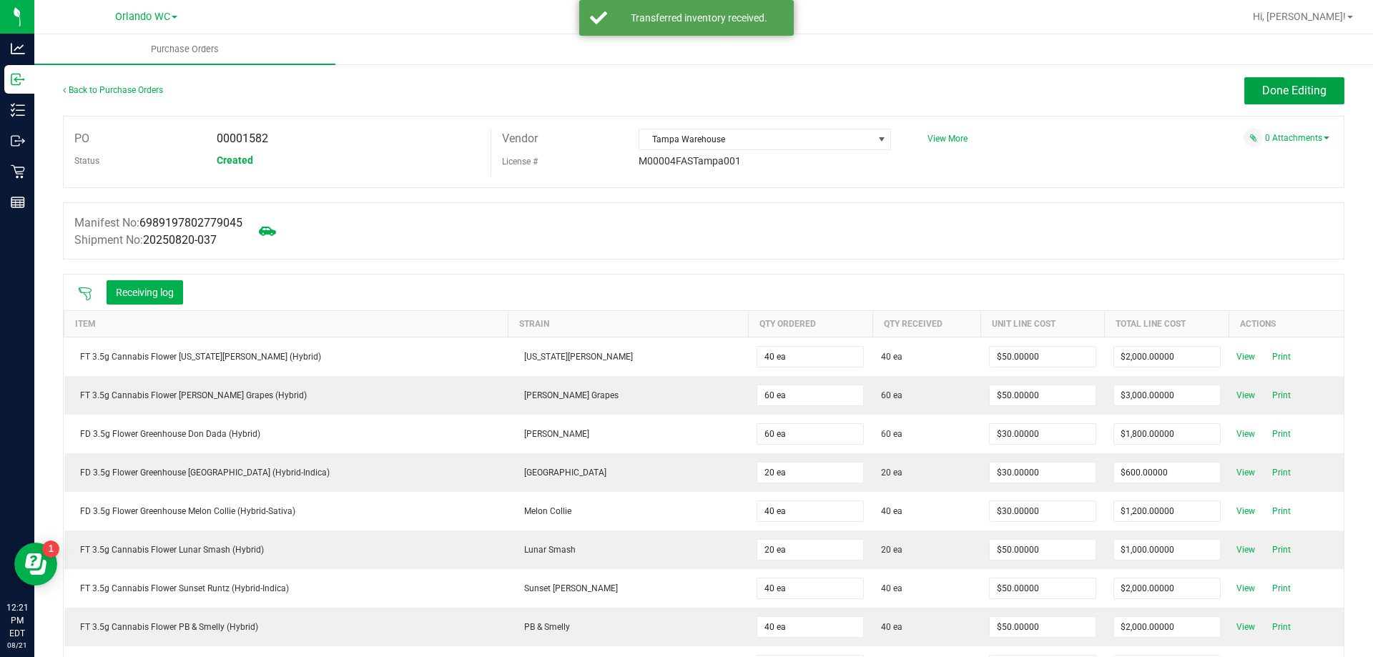
click at [1288, 102] on button "Done Editing" at bounding box center [1294, 90] width 100 height 27
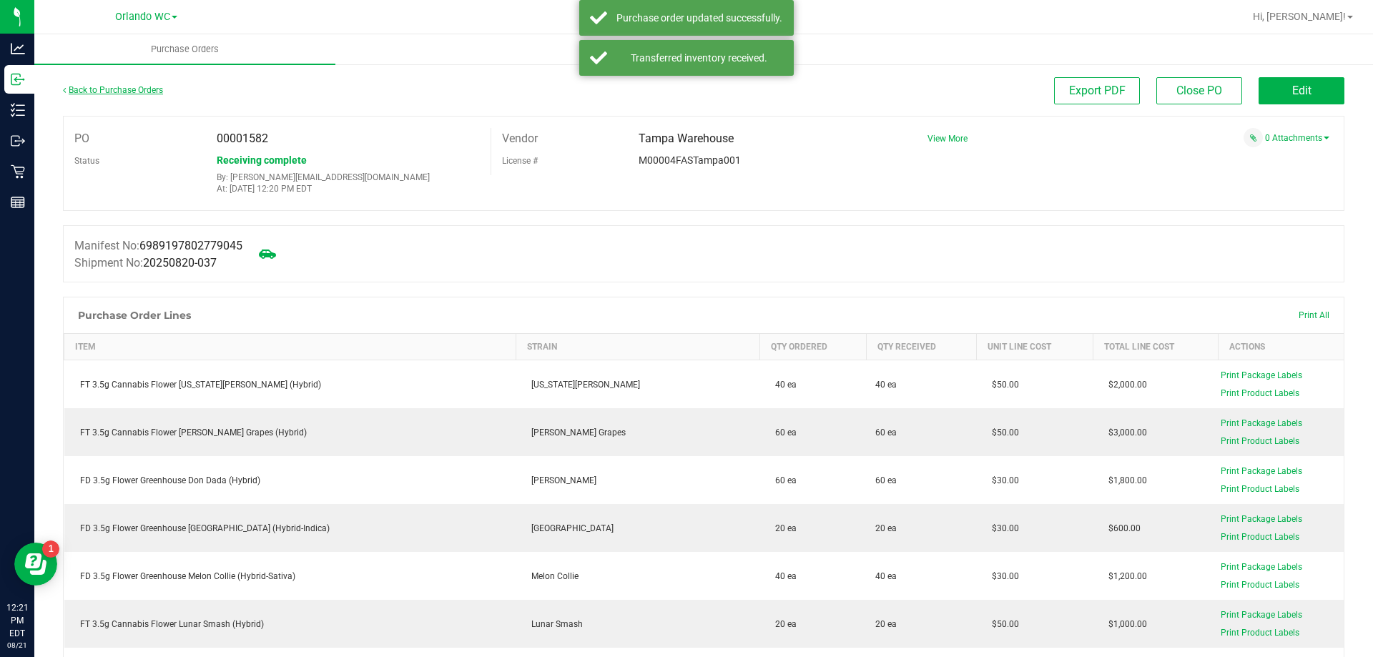
click at [114, 89] on link "Back to Purchase Orders" at bounding box center [113, 90] width 100 height 10
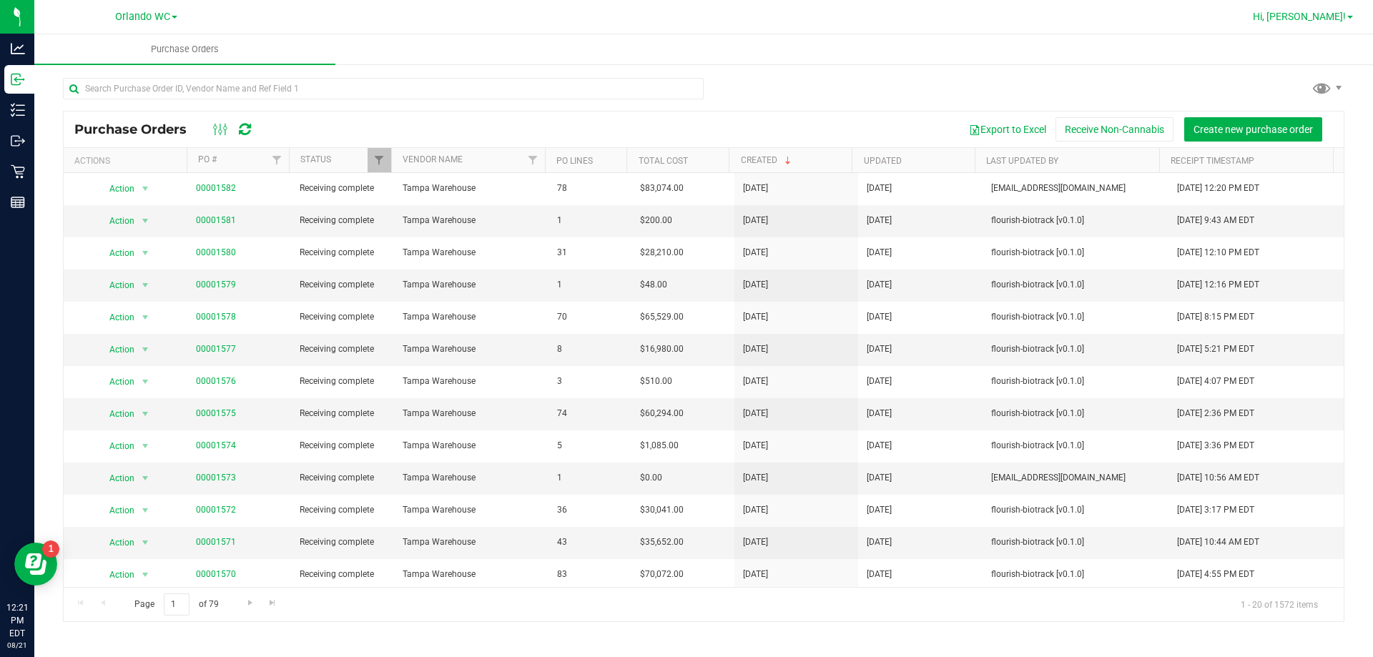
click at [1331, 21] on span "Hi, [PERSON_NAME]!" at bounding box center [1299, 16] width 93 height 11
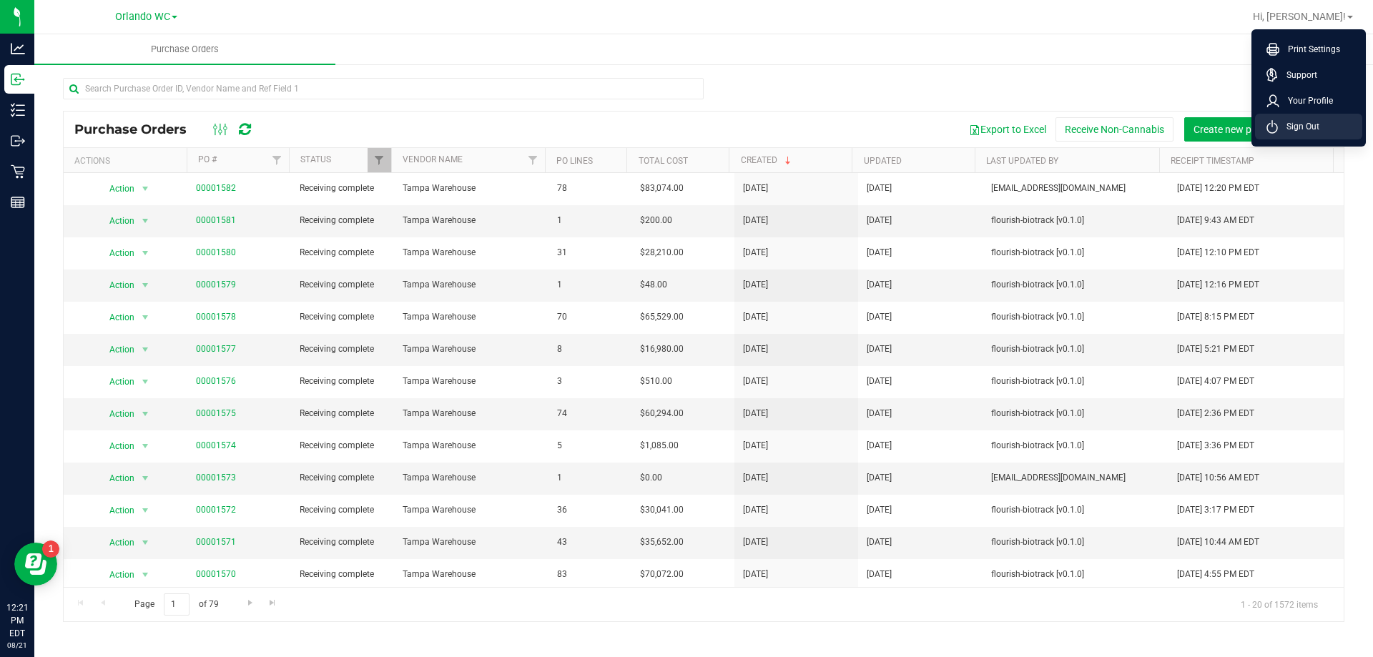
click at [1312, 137] on li "Sign Out" at bounding box center [1308, 127] width 107 height 26
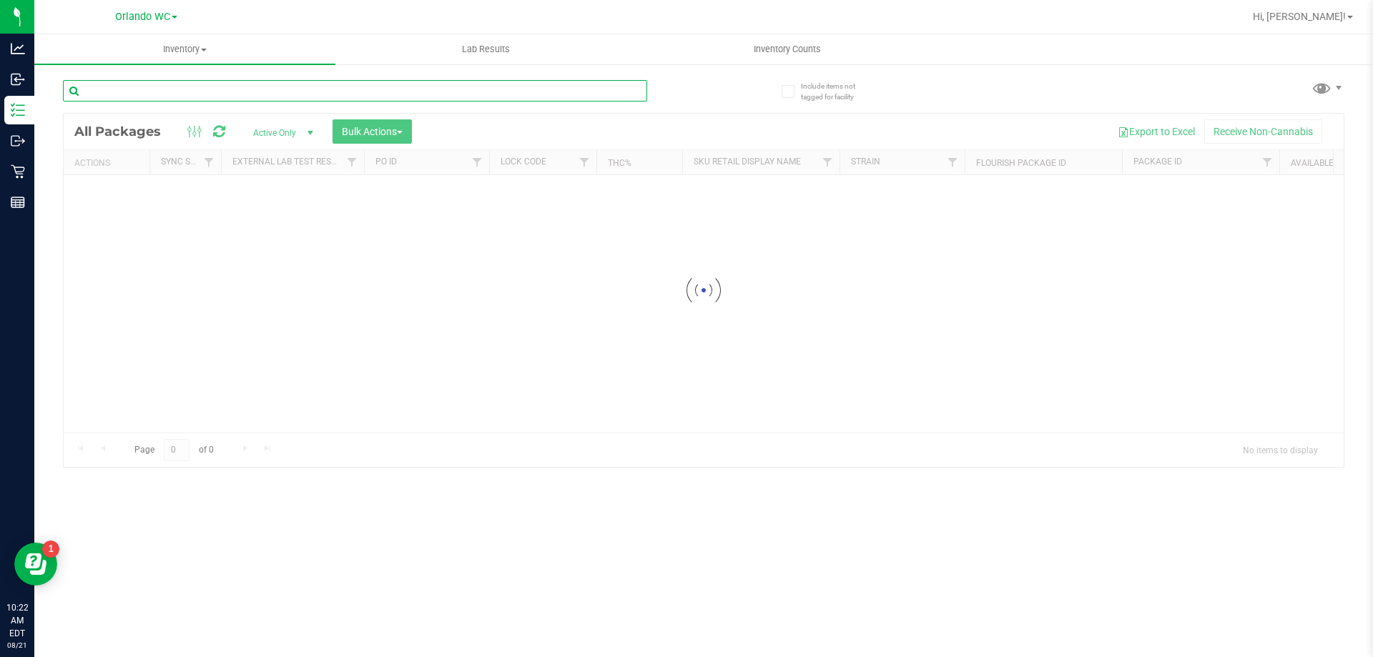
click at [112, 99] on input "text" at bounding box center [355, 90] width 584 height 21
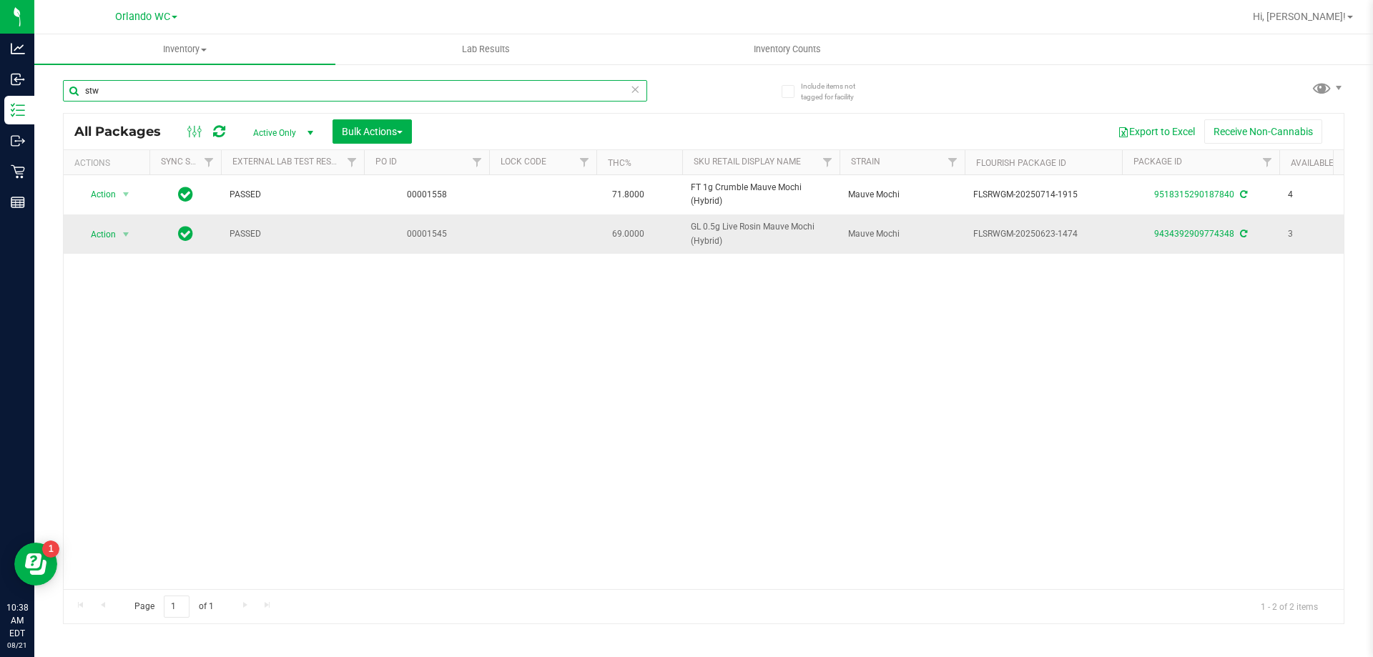
type input "stw"
drag, startPoint x: 152, startPoint y: 84, endPoint x: 139, endPoint y: 94, distance: 15.9
click at [139, 94] on input "stw" at bounding box center [355, 90] width 584 height 21
type input "s"
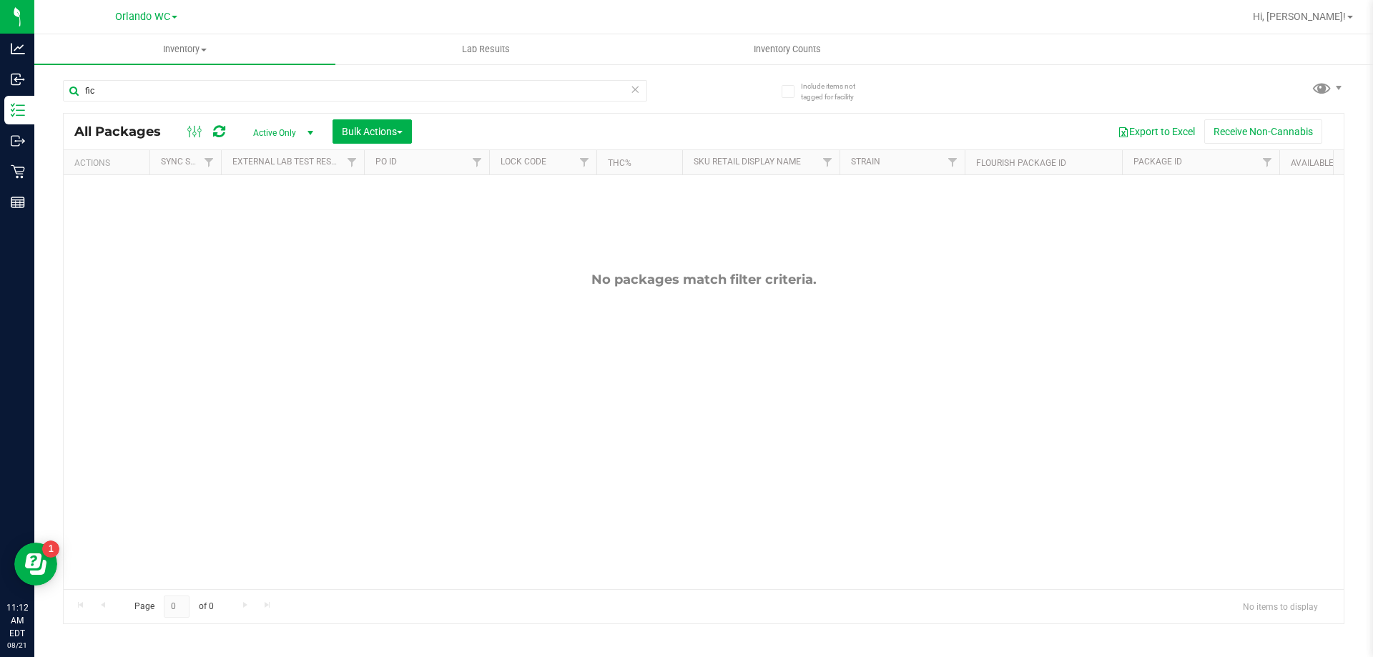
type input "fic"
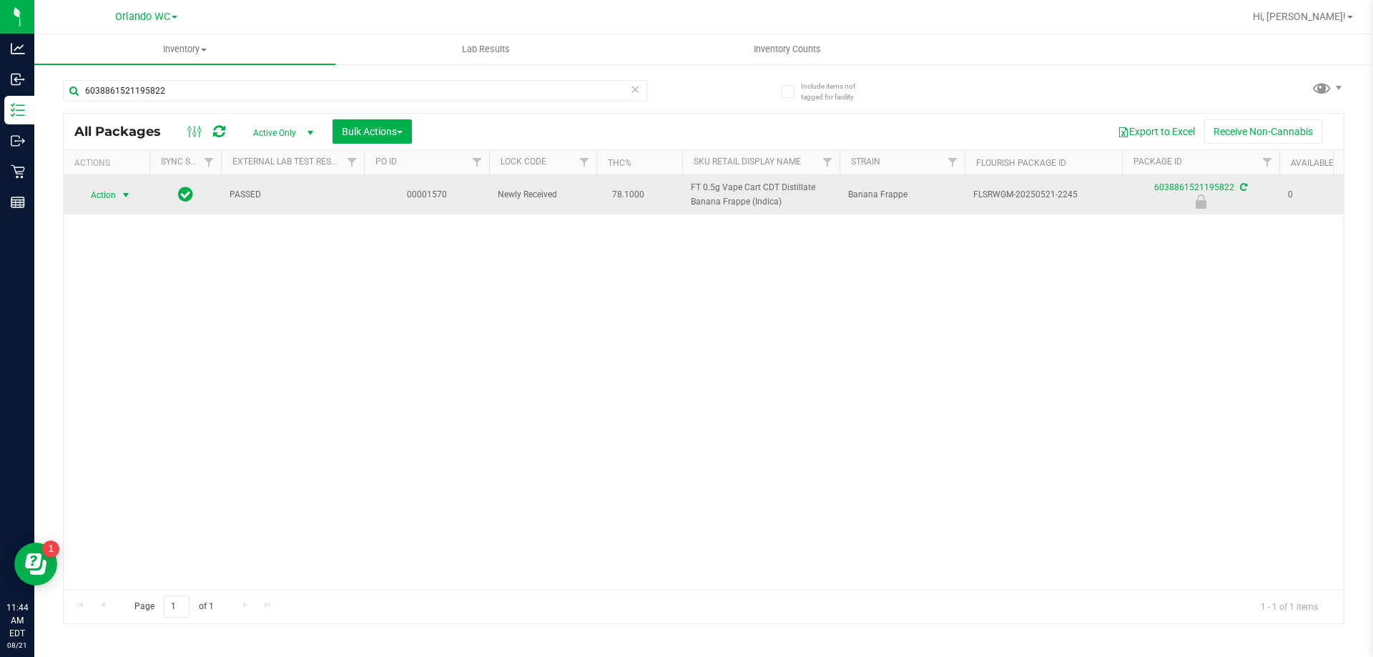
click at [127, 197] on span "select" at bounding box center [125, 194] width 11 height 11
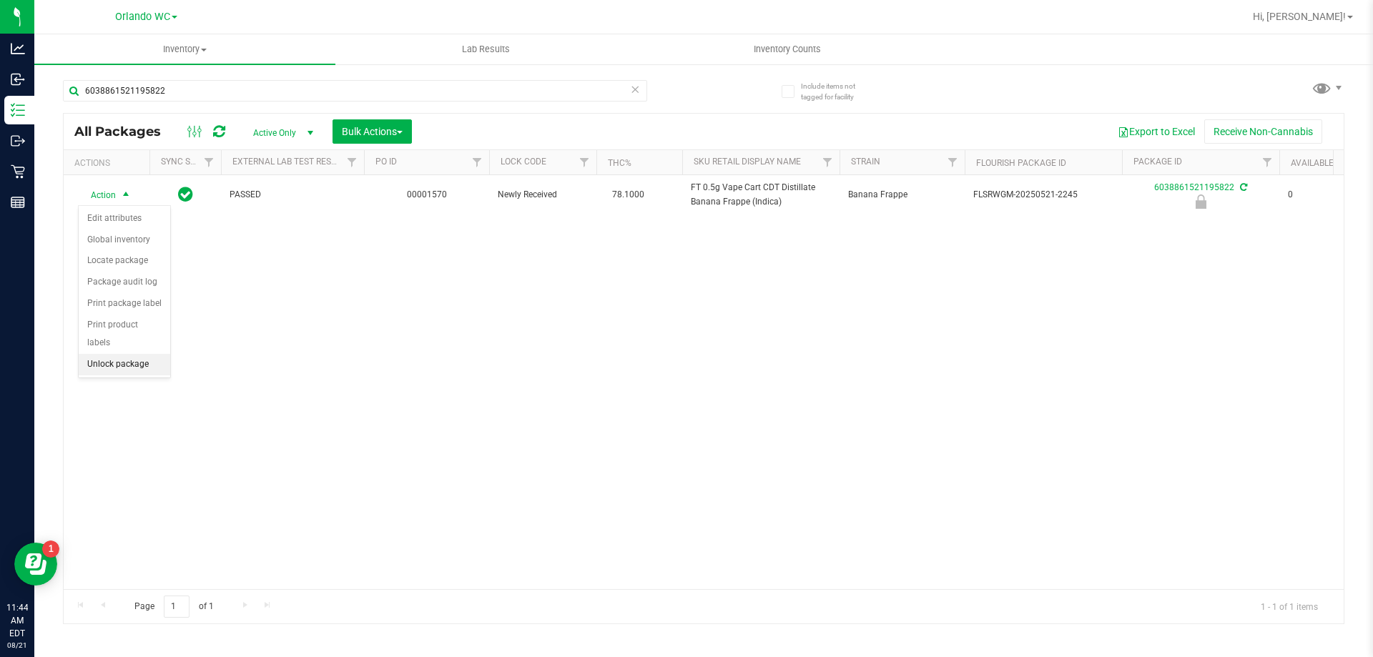
click at [144, 354] on li "Unlock package" at bounding box center [125, 364] width 92 height 21
